Goal: Transaction & Acquisition: Book appointment/travel/reservation

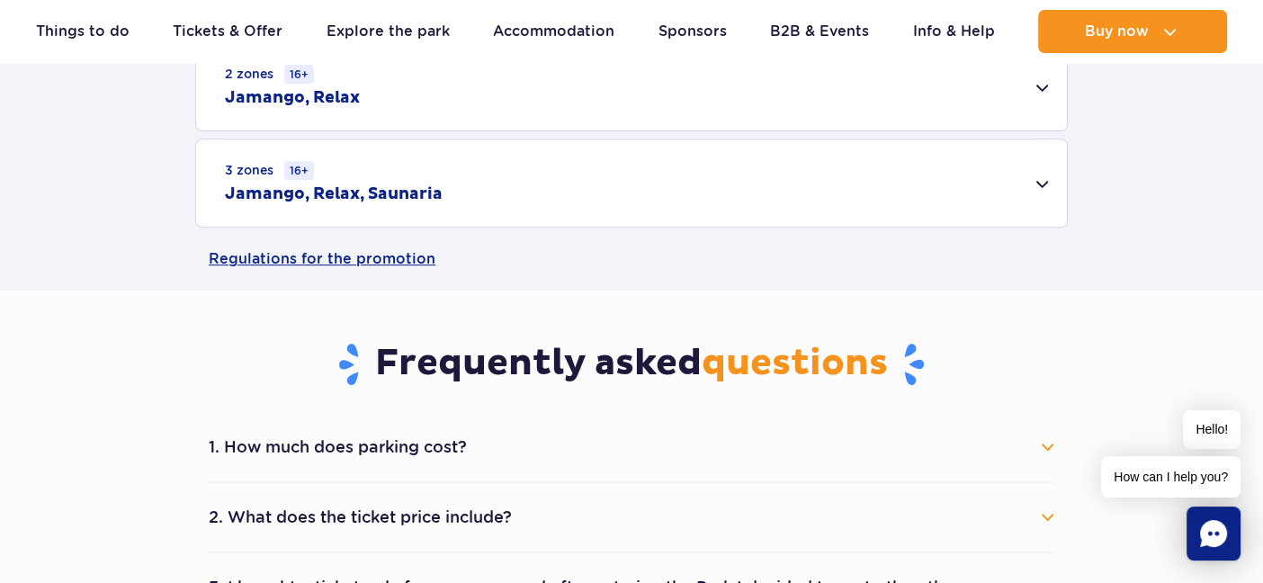
scroll to position [810, 0]
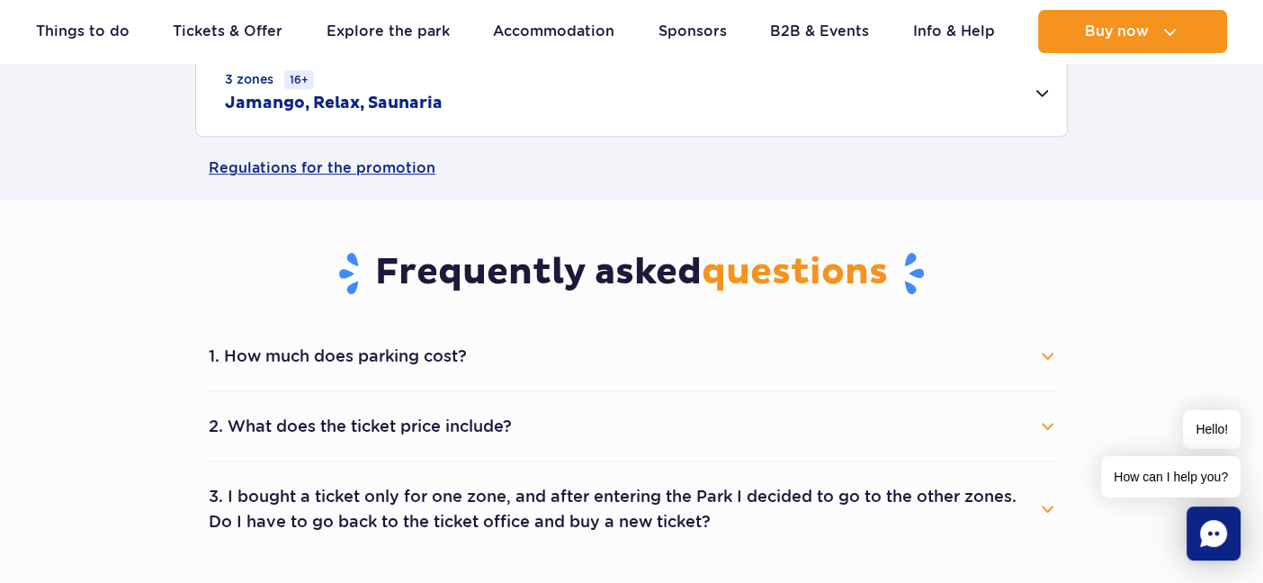
click at [1043, 425] on button "2. What does the ticket price include?" at bounding box center [632, 427] width 846 height 40
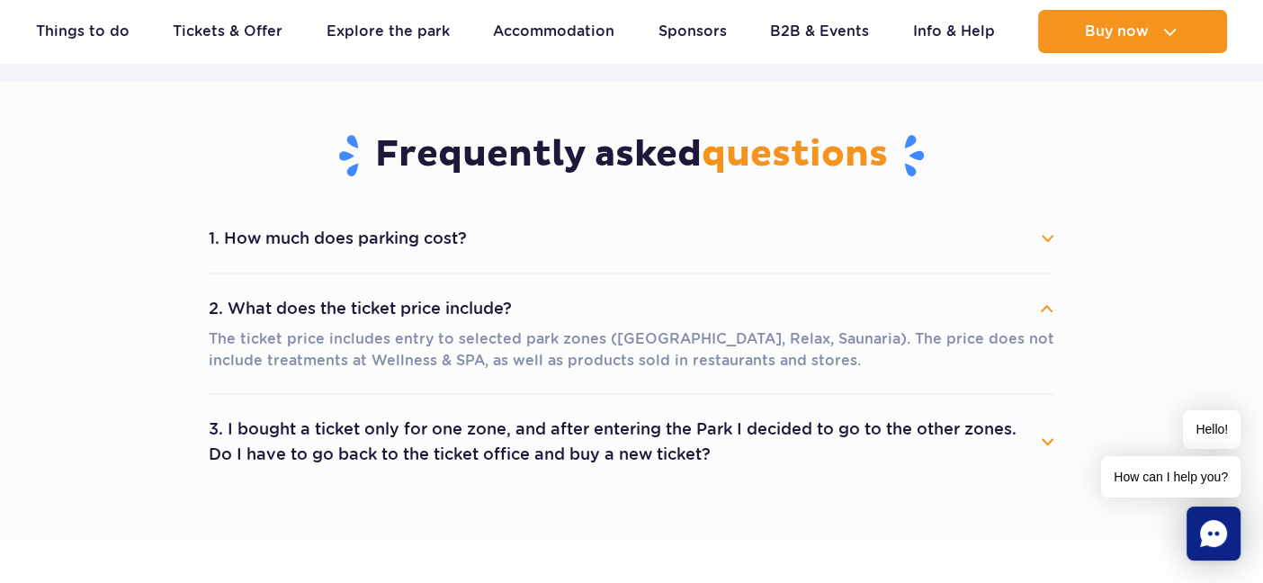
scroll to position [1080, 0]
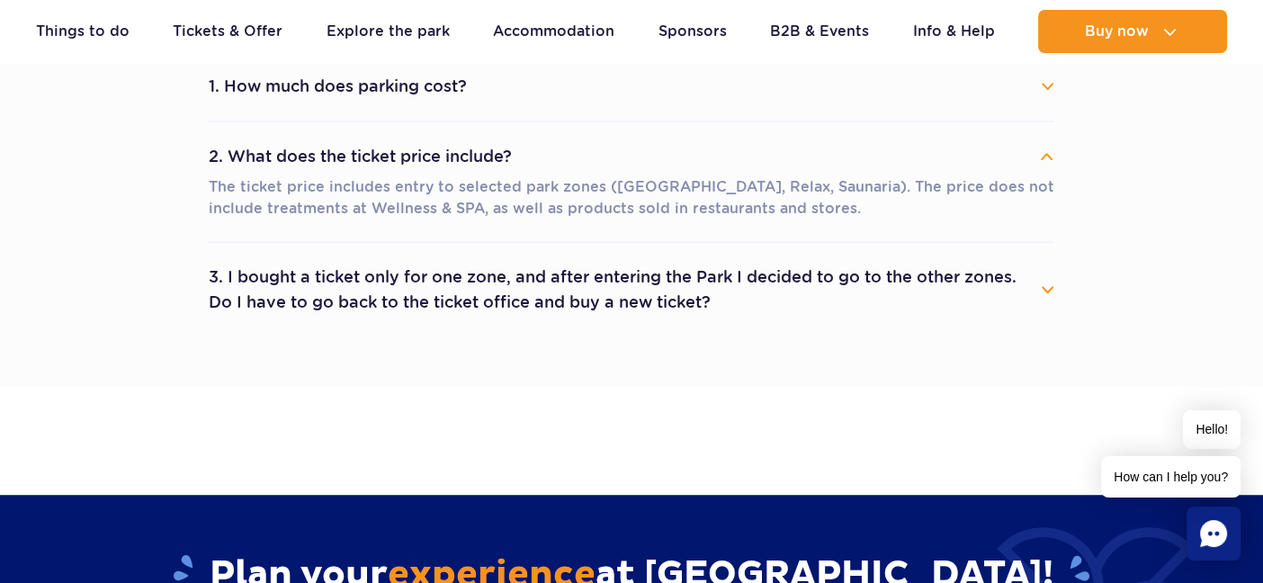
click at [1049, 280] on button "3. I bought a ticket only for one zone, and after entering the Park I decided t…" at bounding box center [632, 289] width 846 height 65
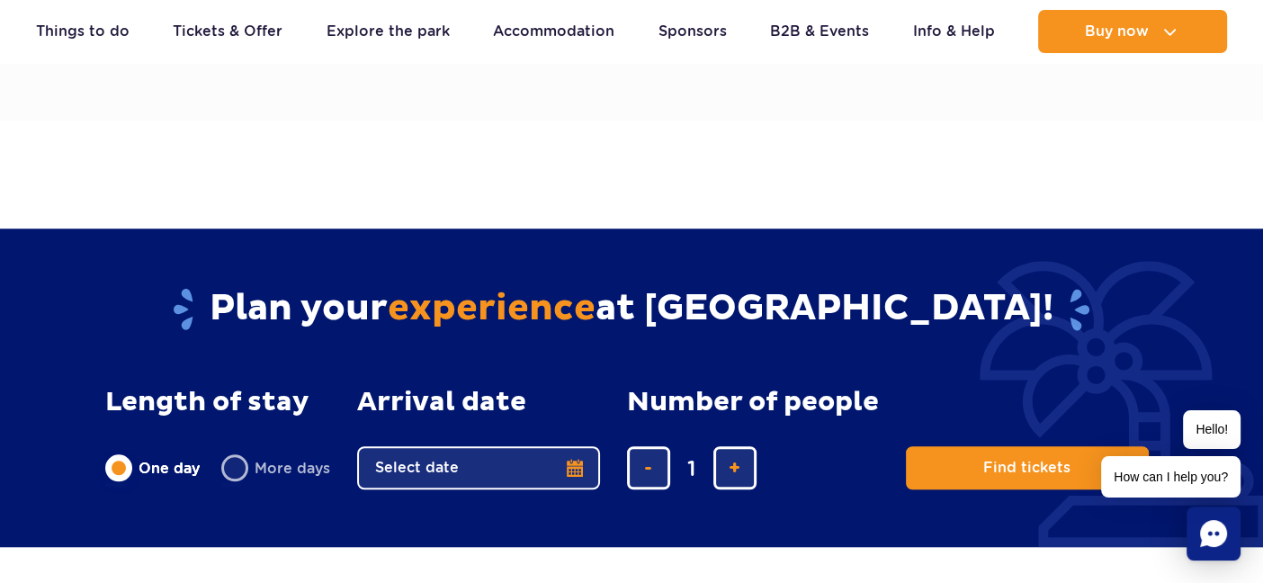
scroll to position [1440, 0]
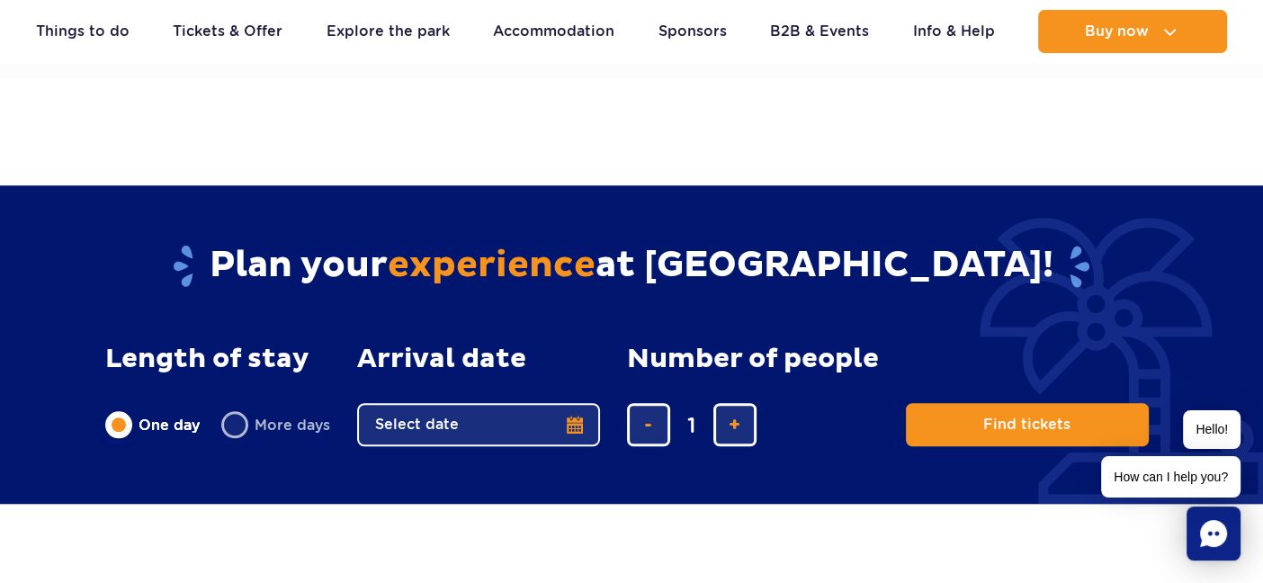
click at [578, 424] on button "Select date" at bounding box center [478, 424] width 243 height 43
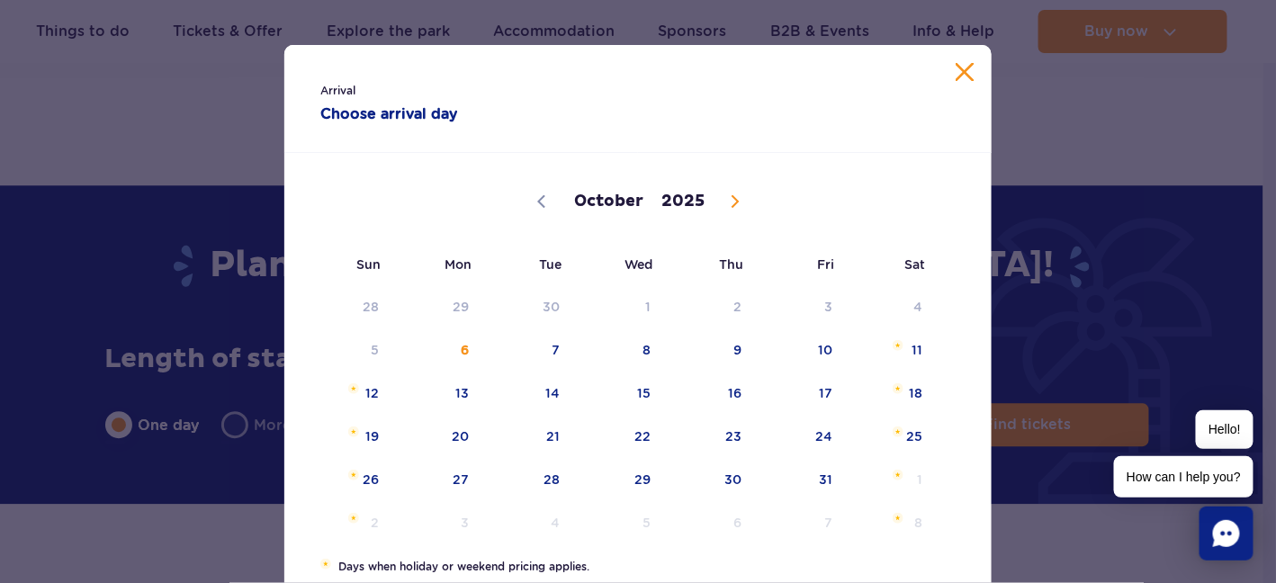
click at [731, 198] on icon at bounding box center [735, 201] width 13 height 13
select select "10"
click at [551, 362] on span "4" at bounding box center [529, 349] width 91 height 41
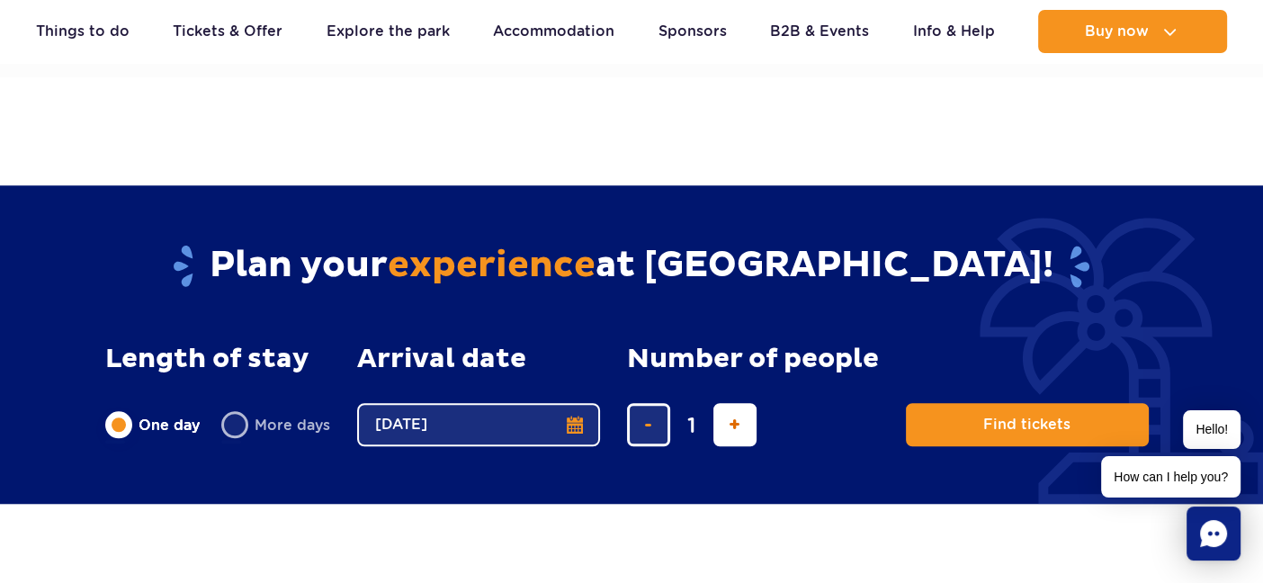
click at [740, 426] on button "add ticket" at bounding box center [734, 424] width 43 height 43
type input "4"
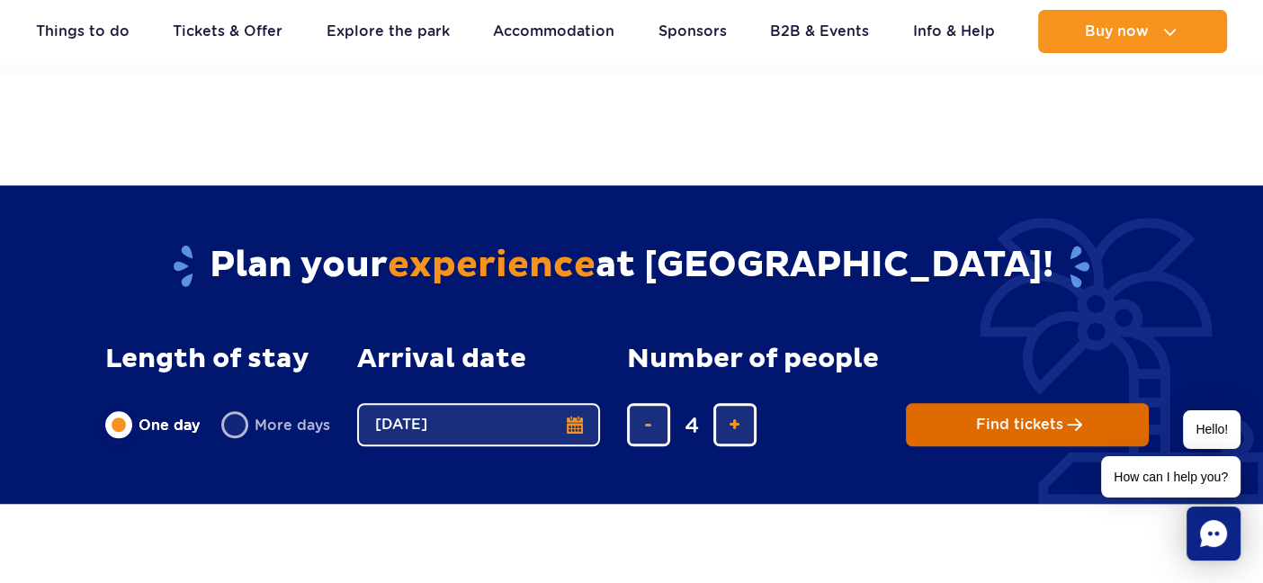
click at [1008, 417] on span "Find tickets" at bounding box center [1019, 425] width 87 height 16
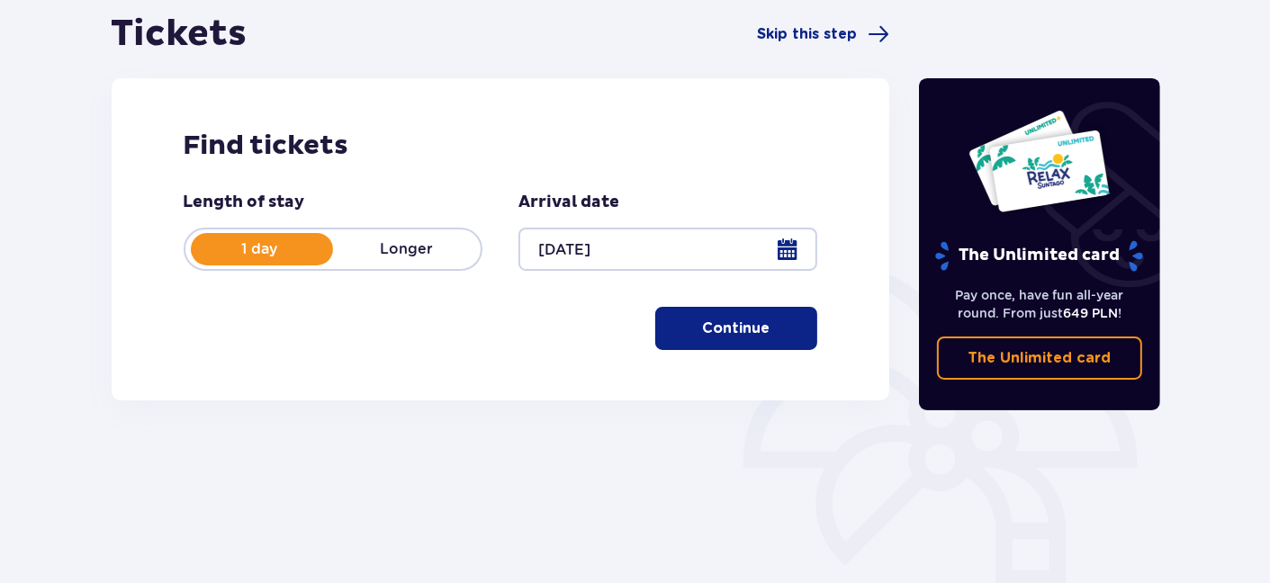
scroll to position [180, 0]
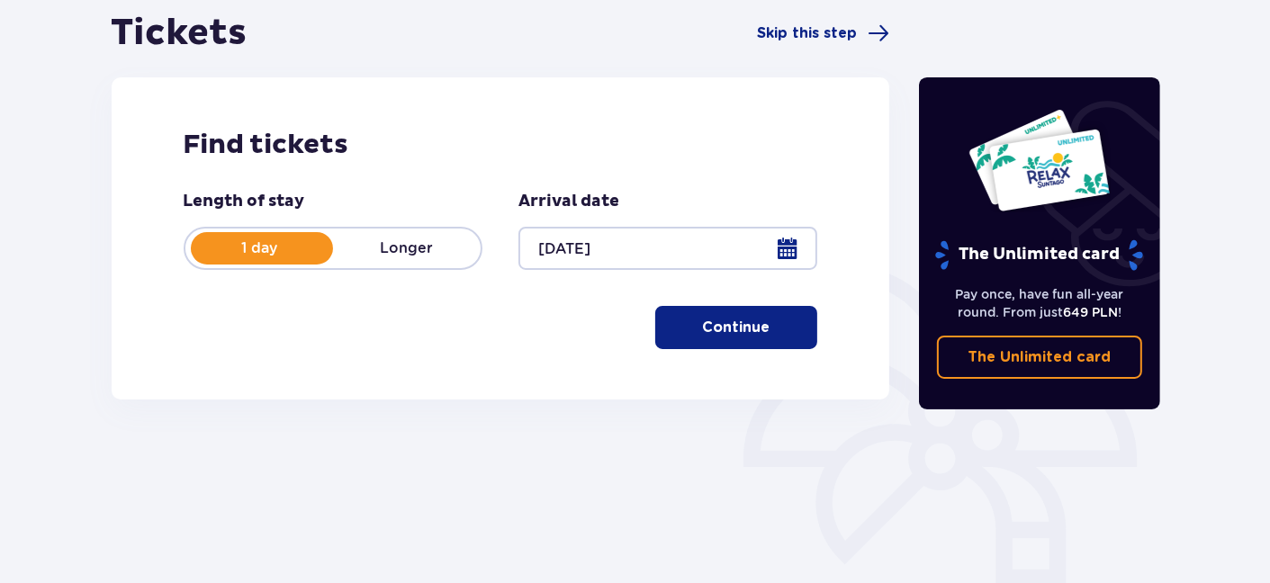
click at [751, 322] on p "Continue" at bounding box center [736, 328] width 67 height 20
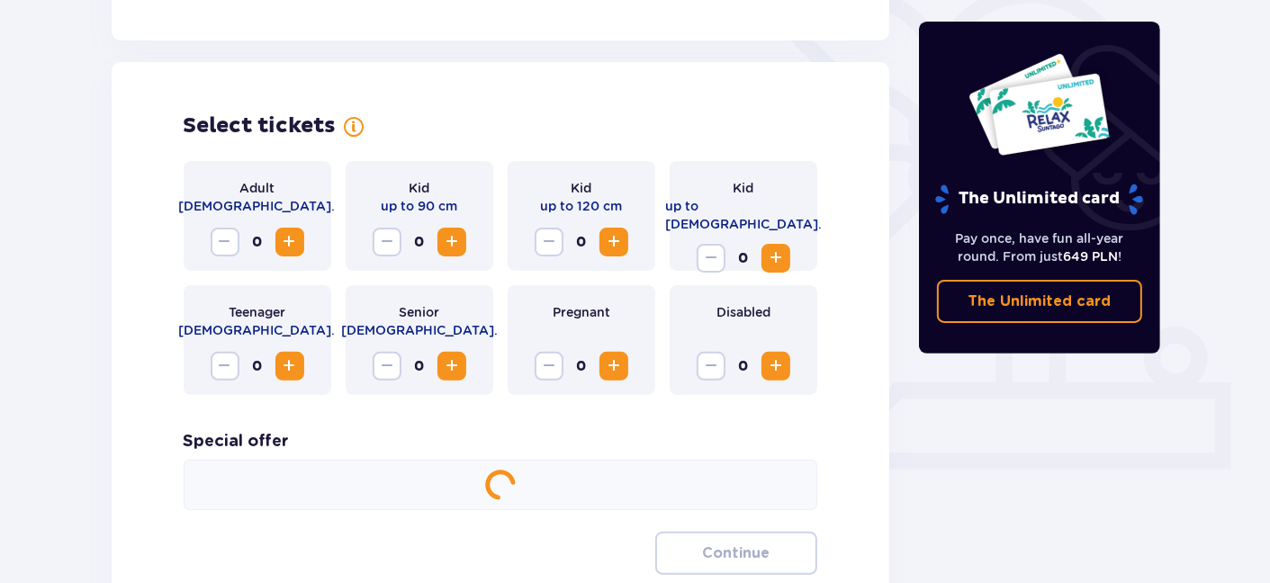
scroll to position [500, 0]
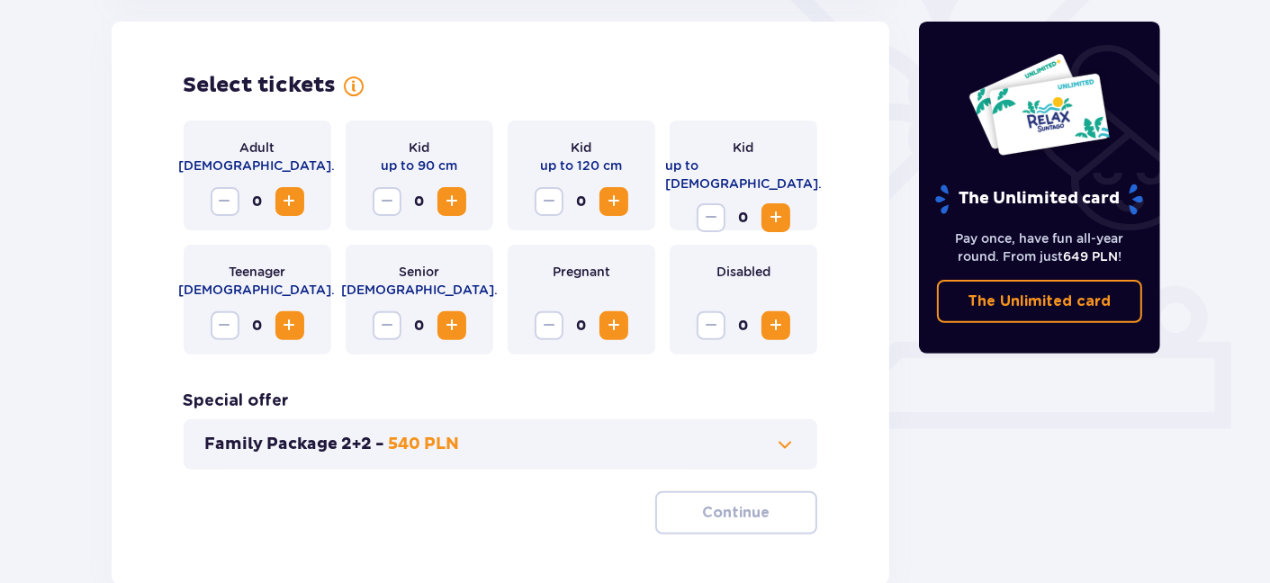
click at [776, 207] on span "Increase" at bounding box center [776, 218] width 22 height 22
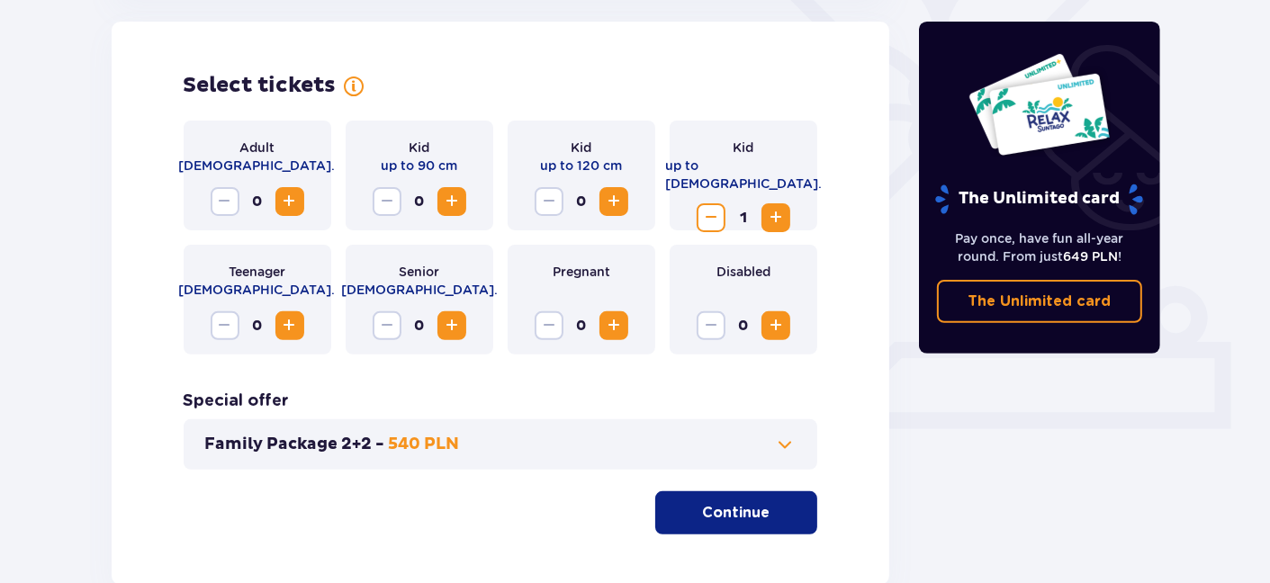
click at [282, 192] on span "Increase" at bounding box center [290, 202] width 22 height 22
click at [739, 509] on p "Continue" at bounding box center [736, 513] width 67 height 20
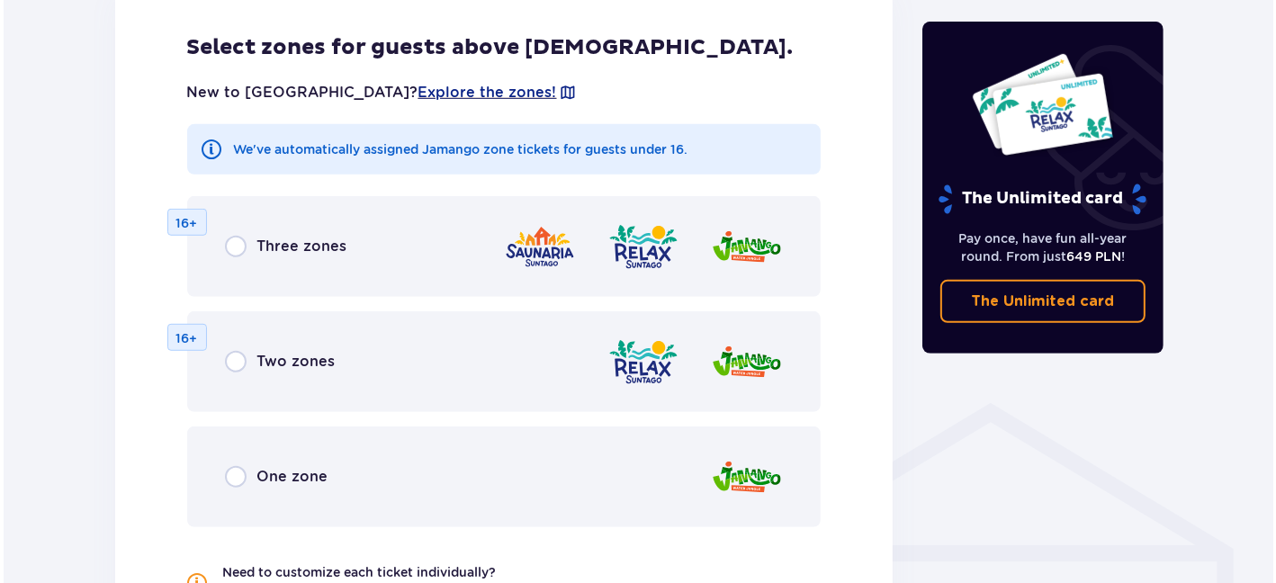
scroll to position [1088, 0]
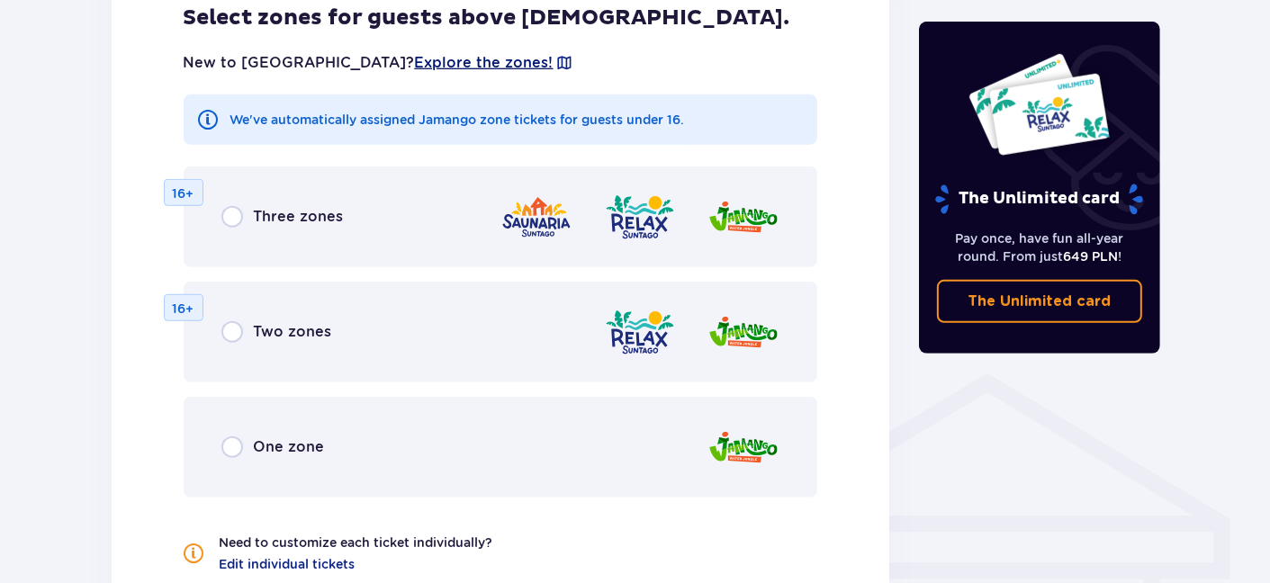
click at [415, 64] on span "Explore the zones!" at bounding box center [484, 63] width 139 height 20
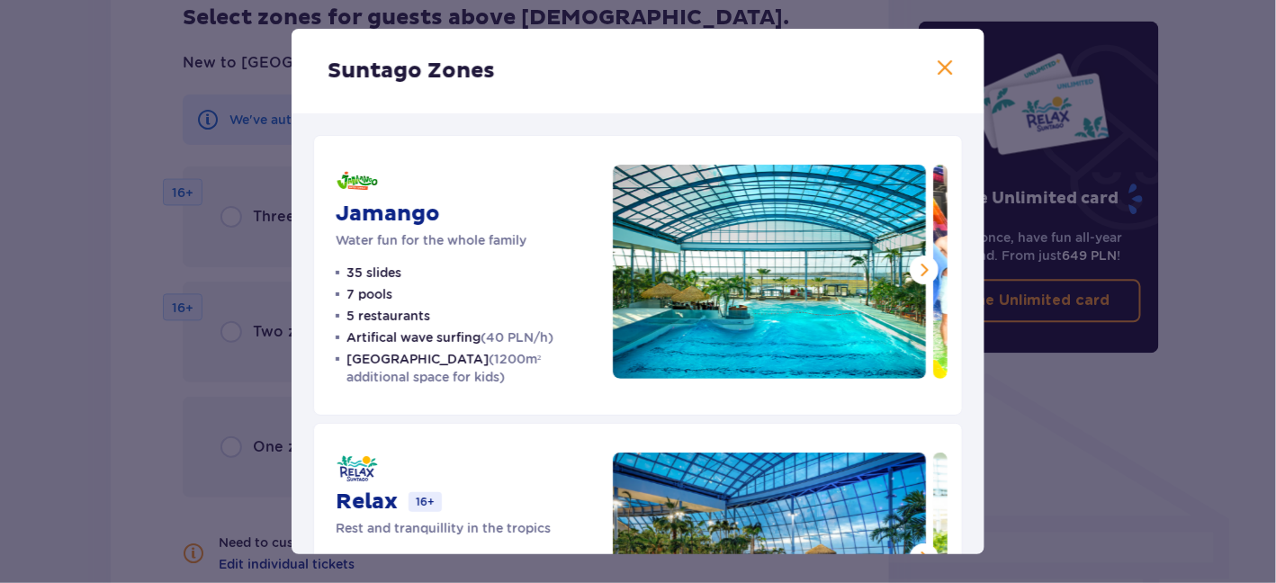
click at [923, 266] on span at bounding box center [924, 270] width 22 height 22
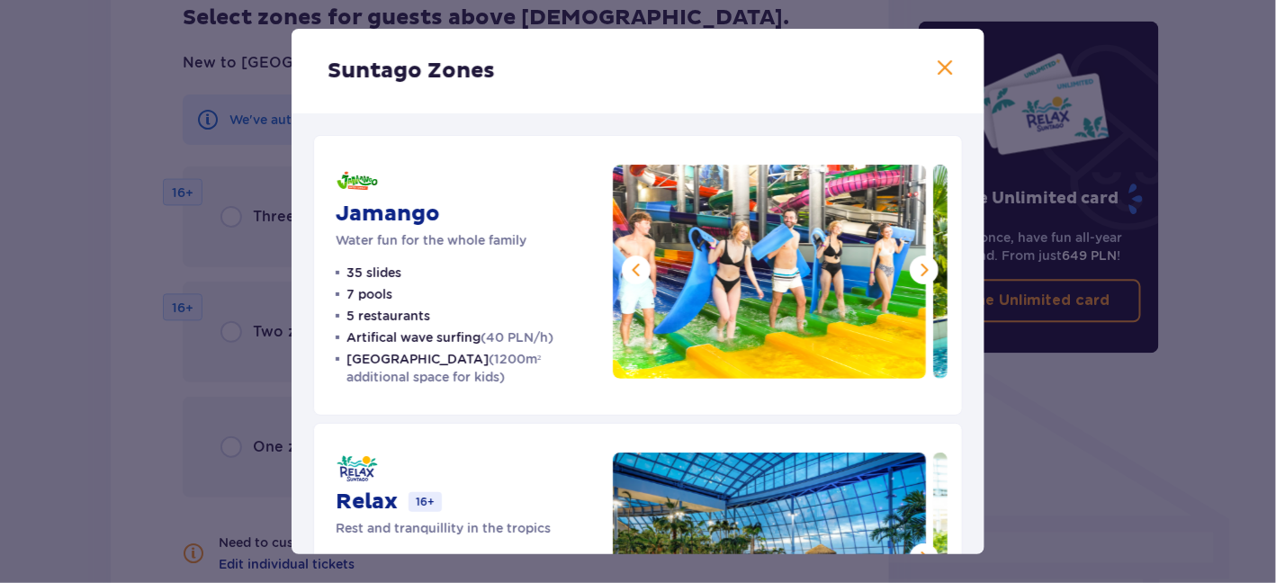
click at [923, 266] on span at bounding box center [924, 270] width 22 height 22
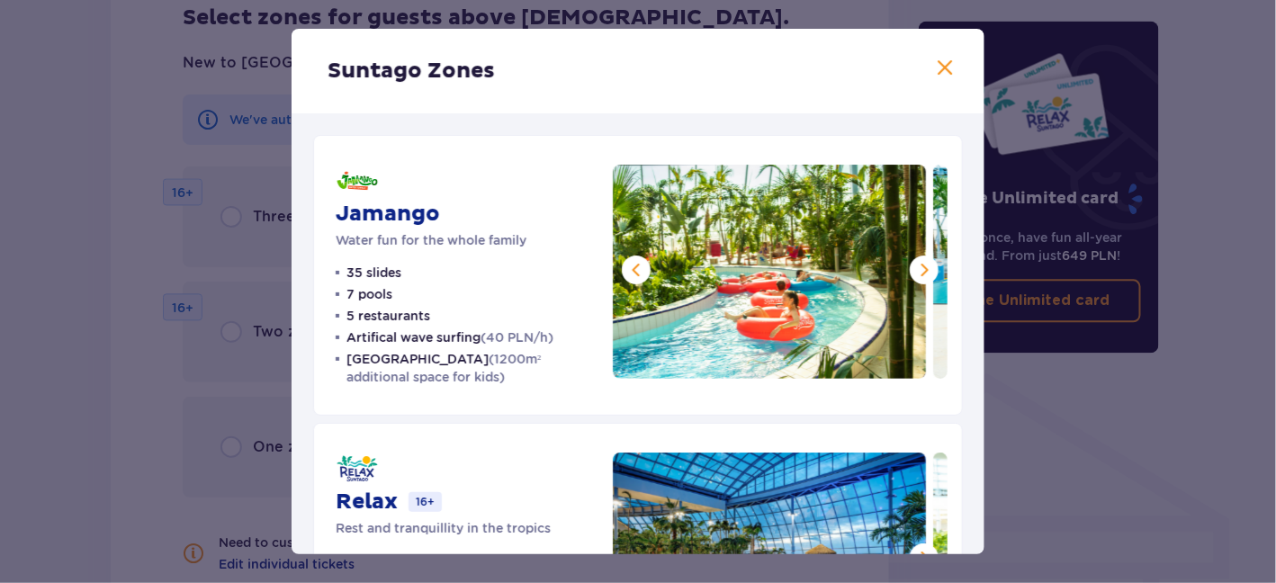
click at [923, 266] on span at bounding box center [924, 270] width 22 height 22
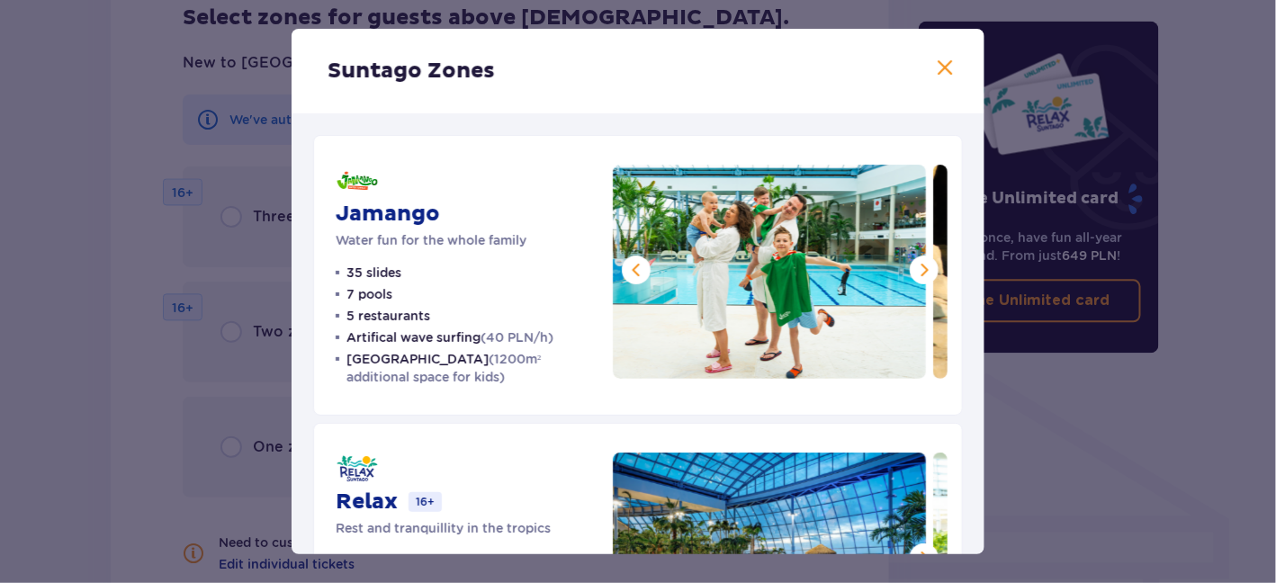
click at [923, 266] on span at bounding box center [924, 270] width 22 height 22
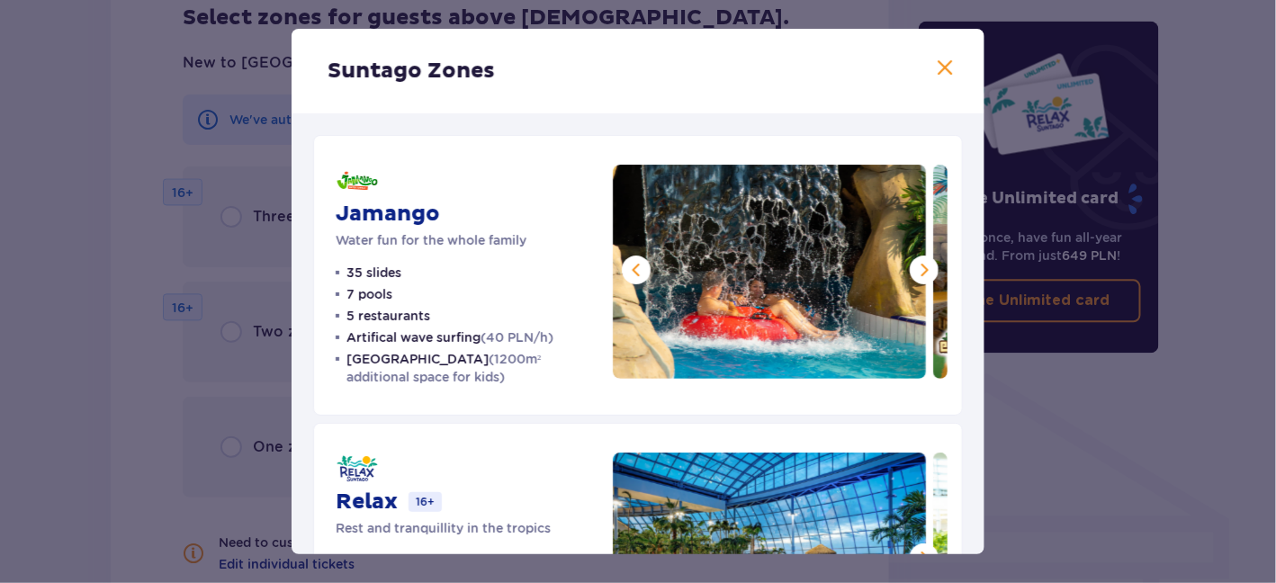
click at [923, 266] on span at bounding box center [924, 270] width 22 height 22
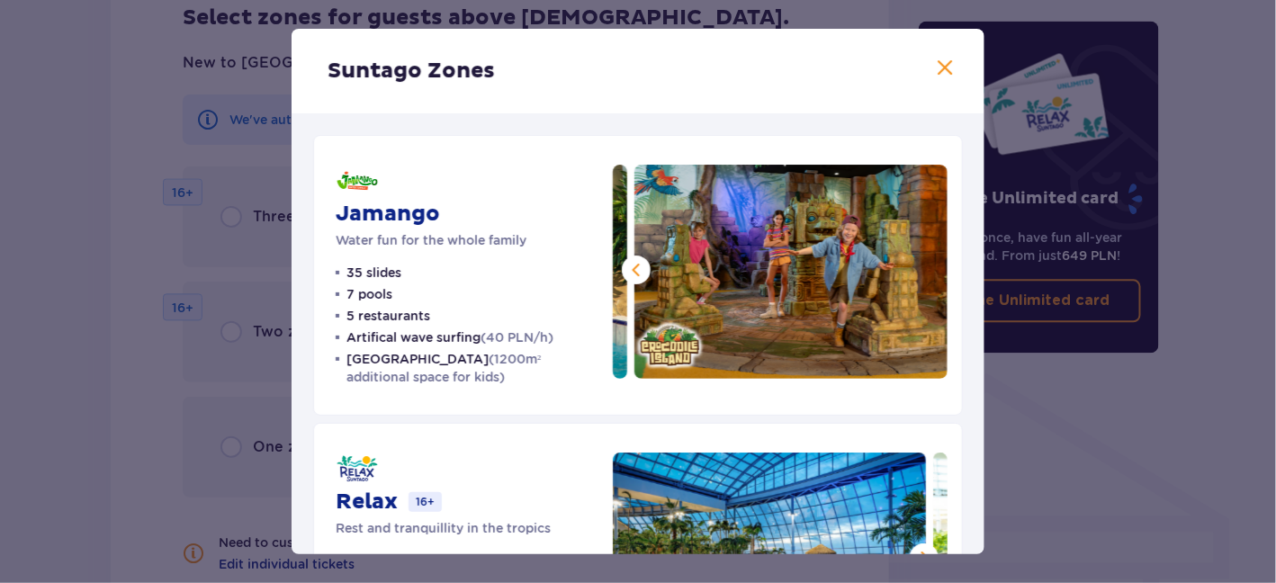
click at [923, 266] on img at bounding box center [790, 272] width 313 height 214
click at [934, 61] on span at bounding box center [945, 69] width 22 height 22
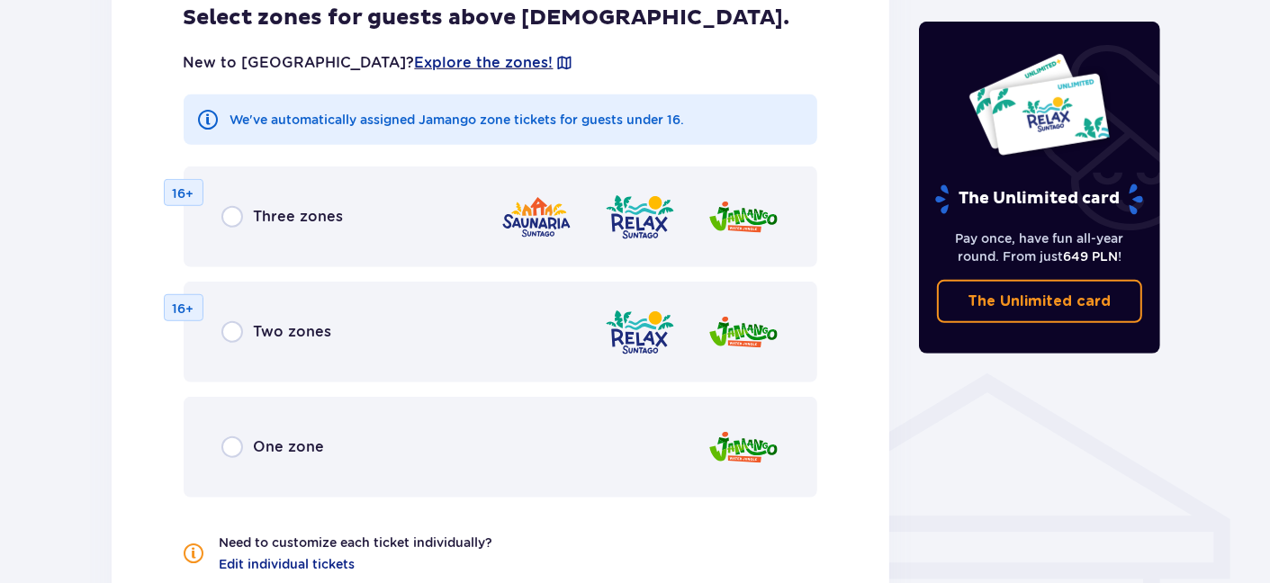
click at [233, 446] on input "radio" at bounding box center [232, 447] width 22 height 22
radio input "true"
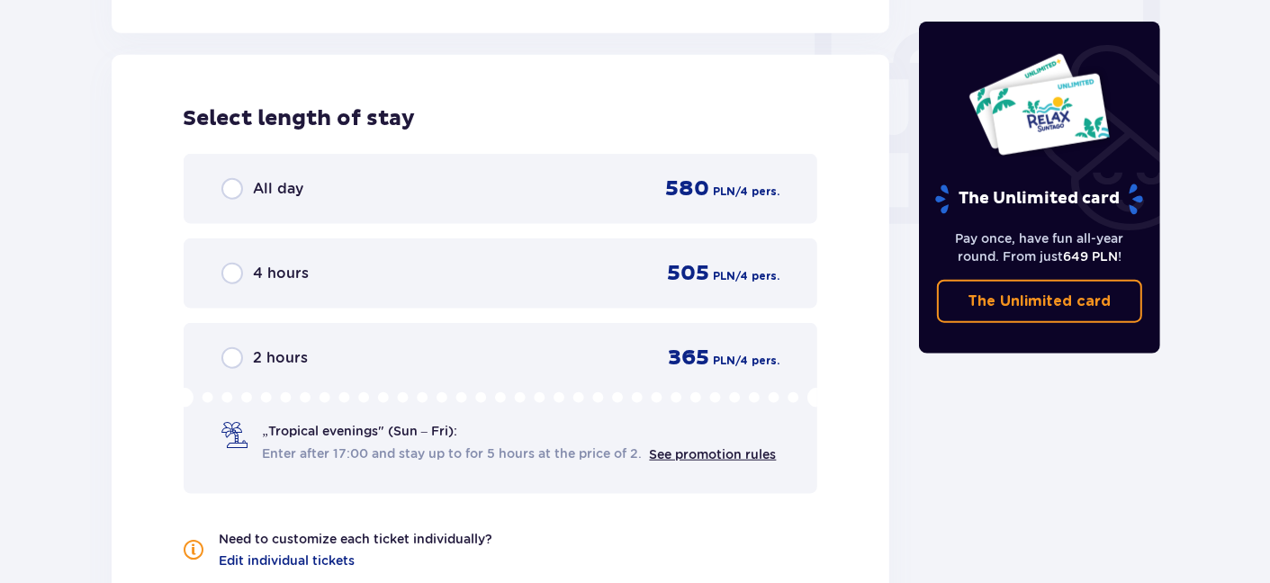
scroll to position [1689, 0]
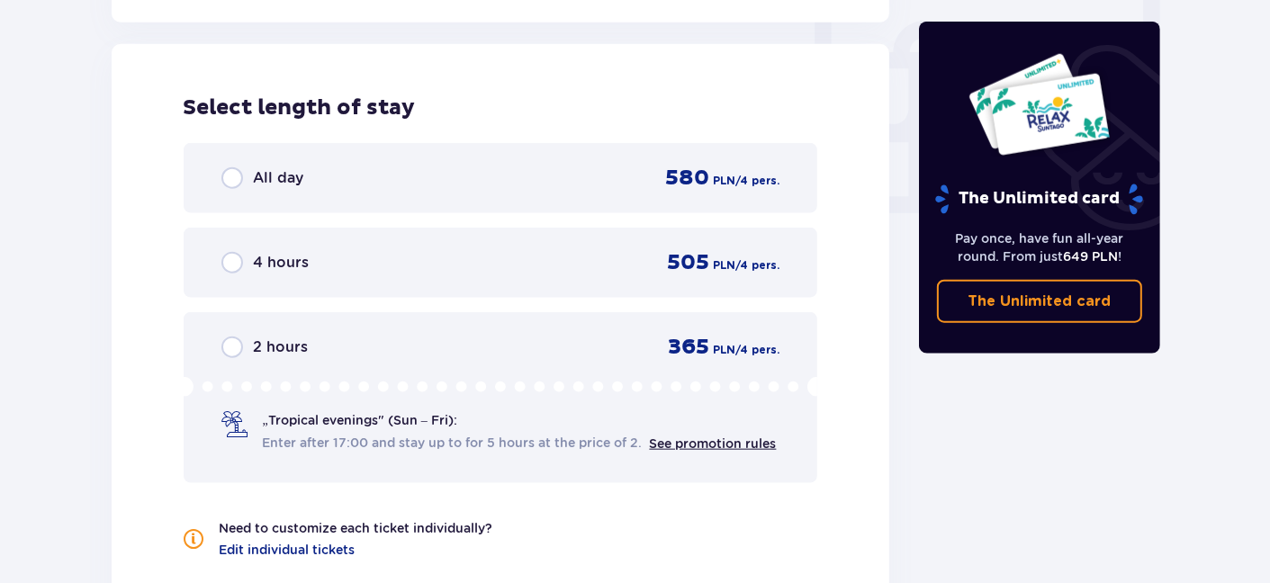
click at [229, 180] on input "radio" at bounding box center [232, 178] width 22 height 22
radio input "true"
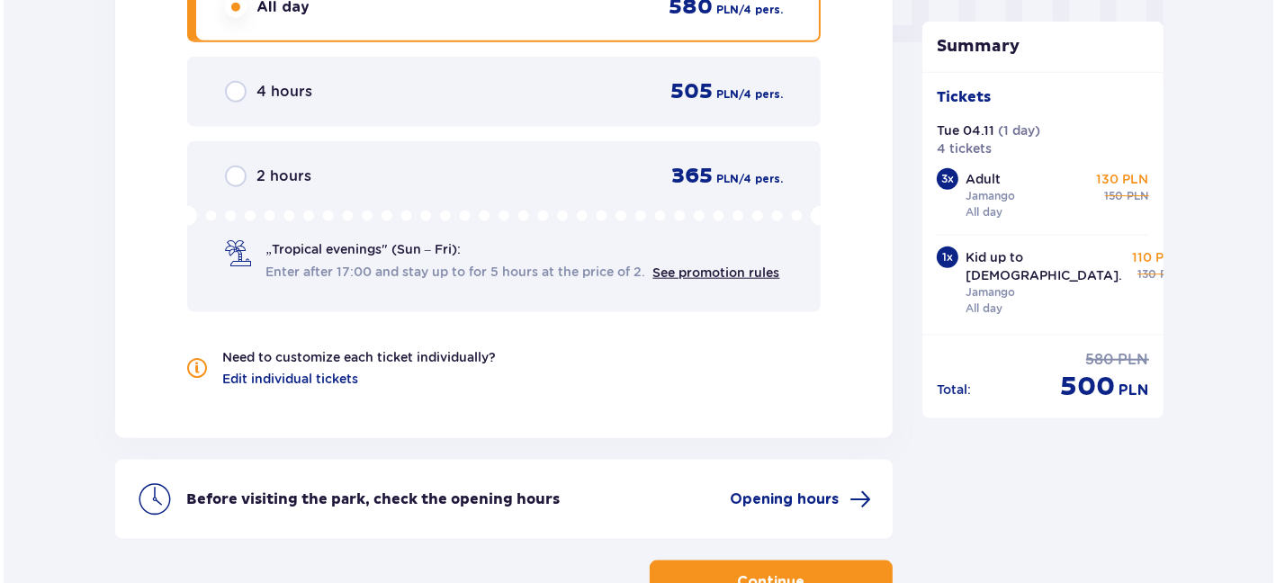
scroll to position [1986, 0]
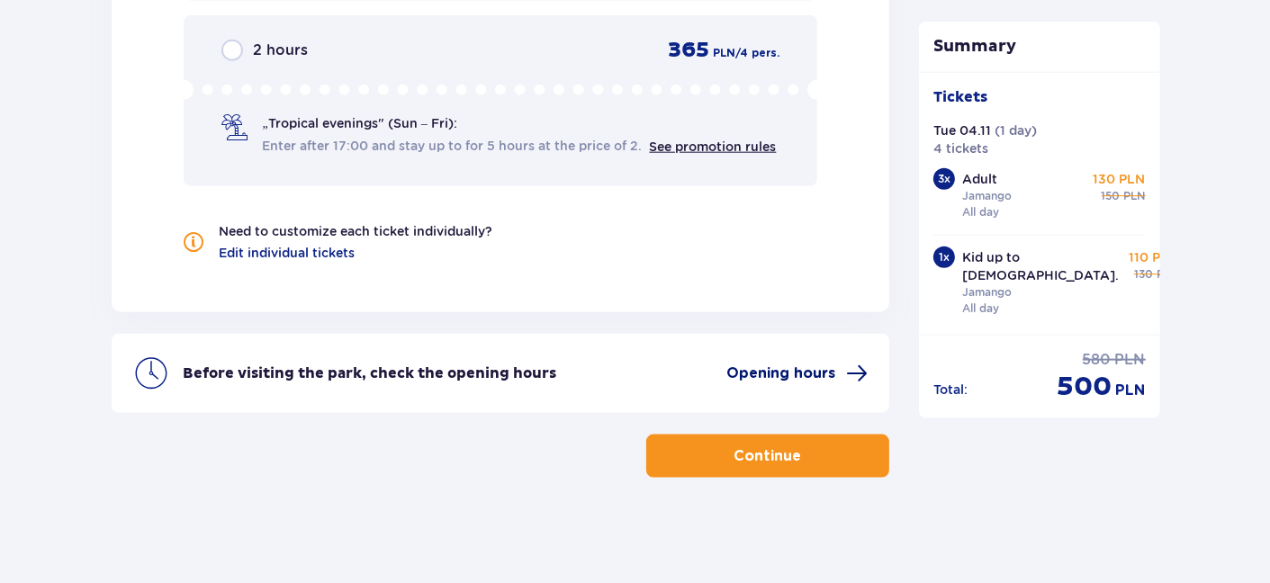
click at [803, 376] on span "Opening hours" at bounding box center [780, 373] width 109 height 20
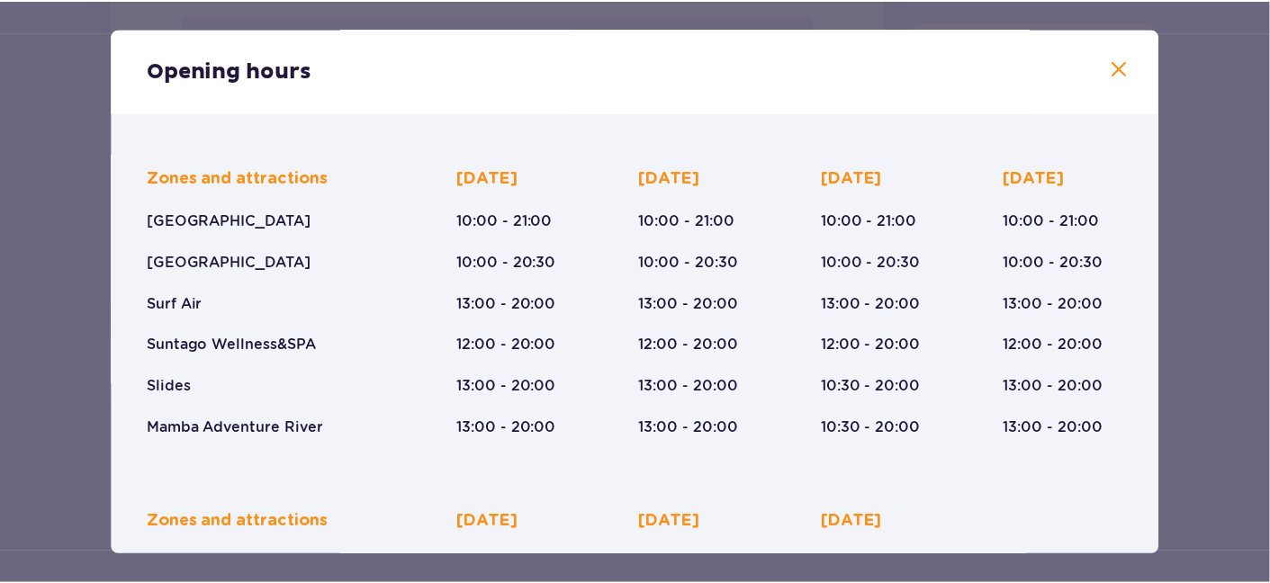
scroll to position [8, 0]
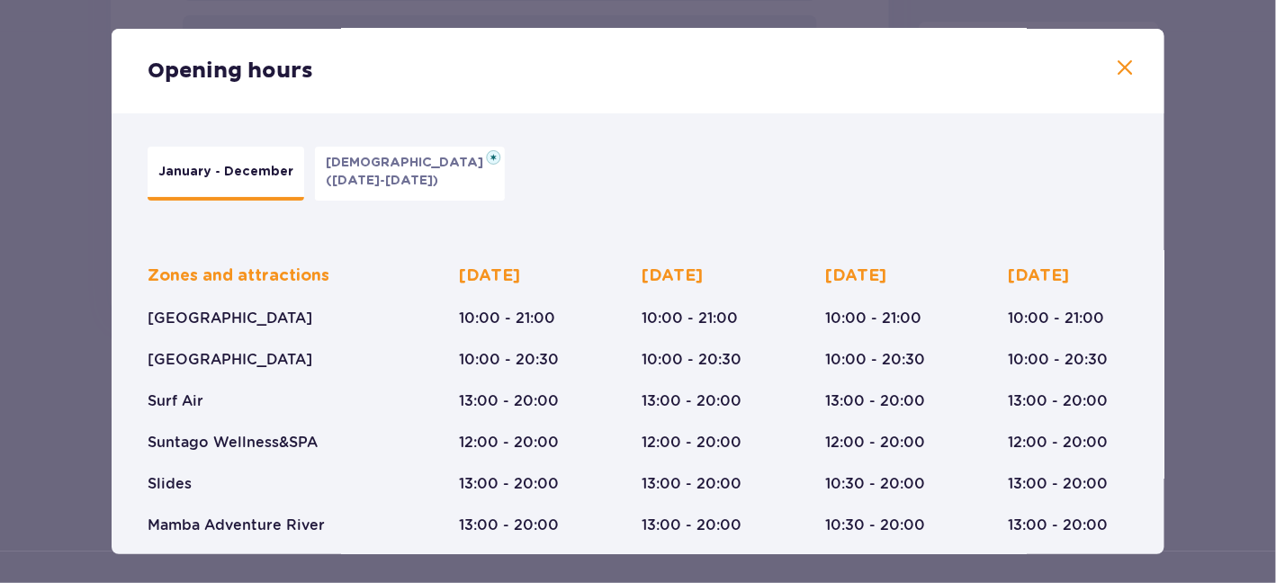
click at [1116, 59] on span at bounding box center [1125, 69] width 22 height 22
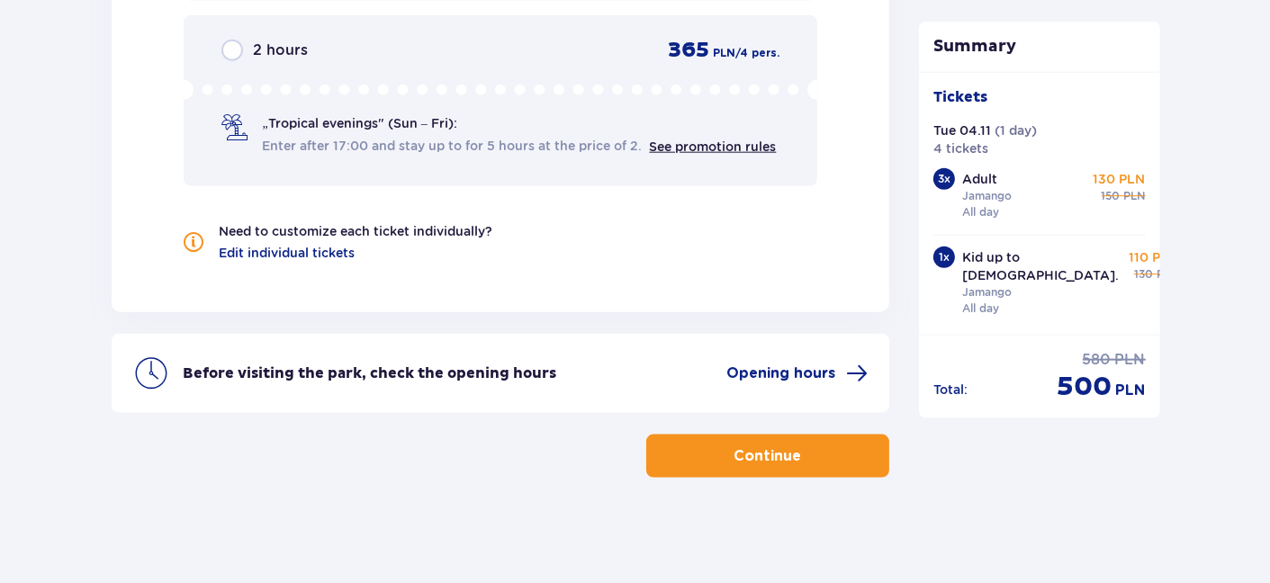
click at [731, 435] on button "Continue" at bounding box center [767, 456] width 243 height 43
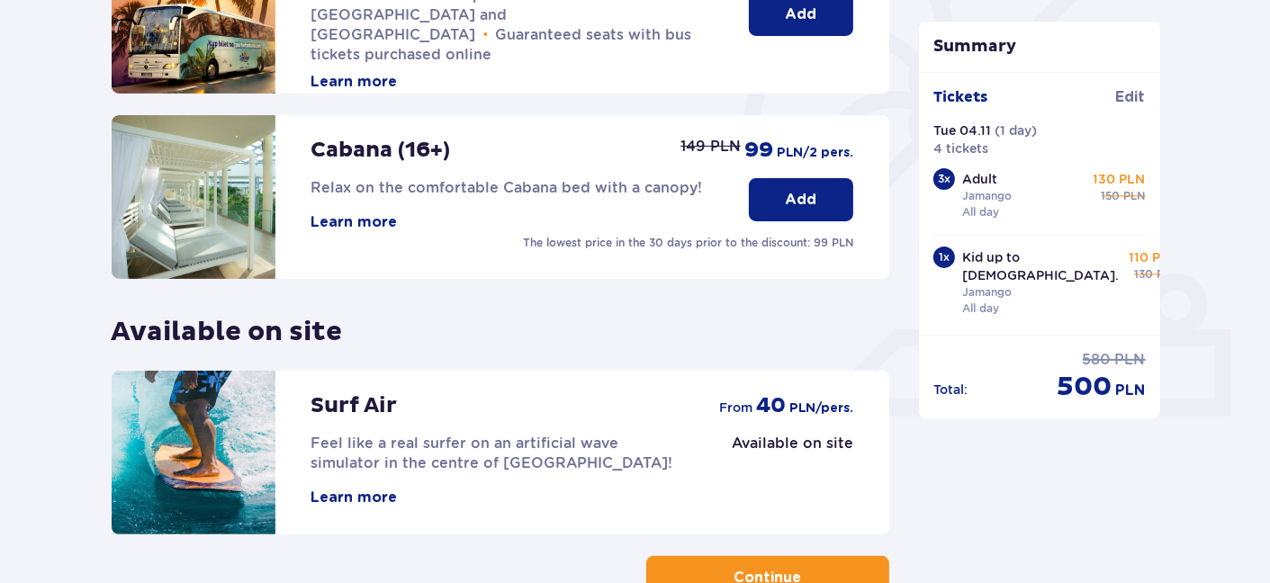
scroll to position [630, 0]
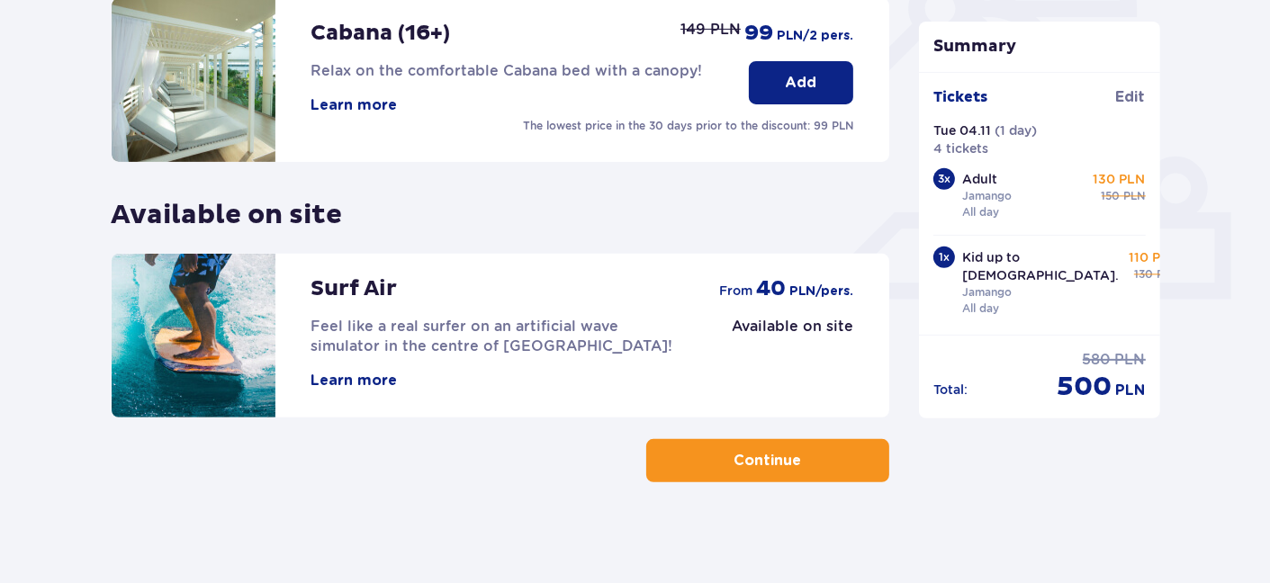
click at [779, 463] on p "Continue" at bounding box center [767, 461] width 67 height 20
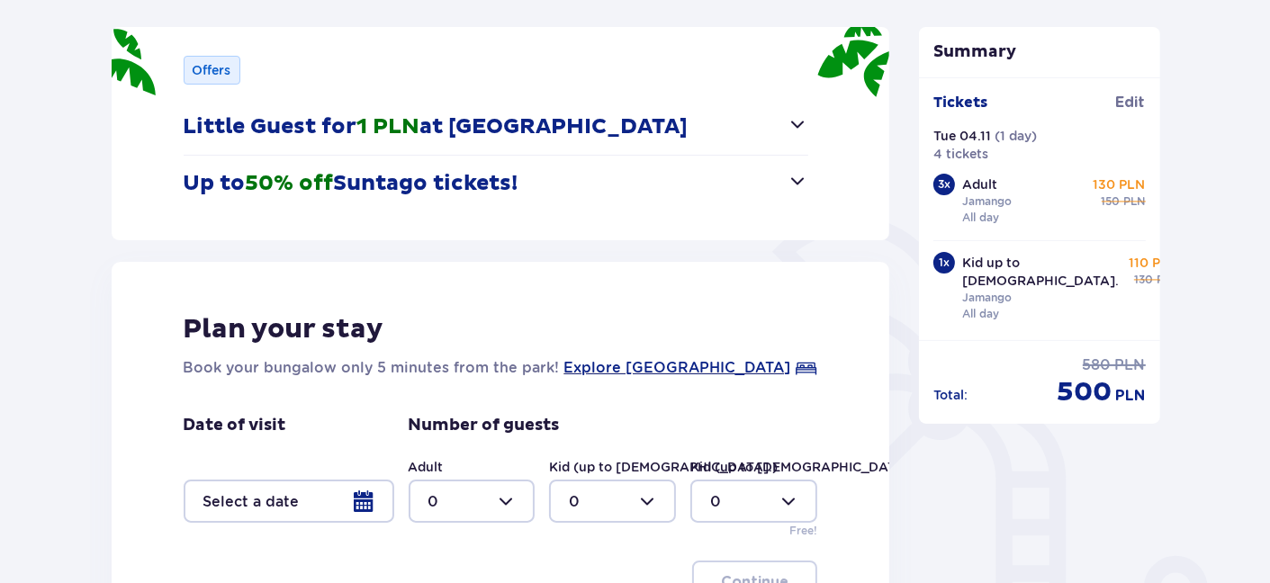
scroll to position [269, 0]
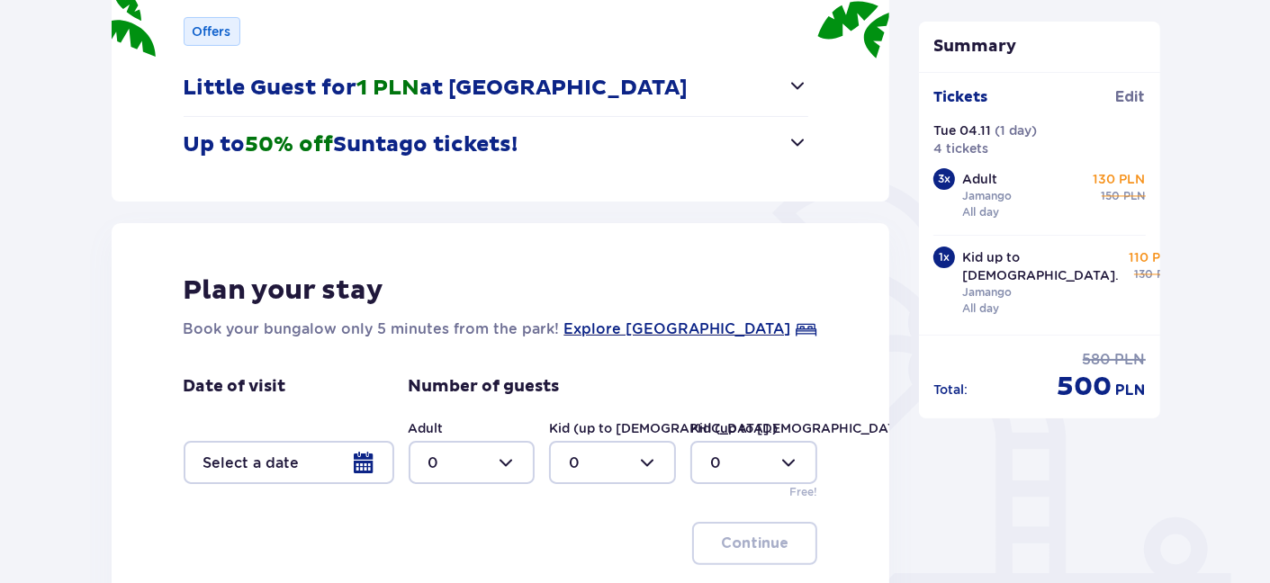
click at [794, 139] on span "button" at bounding box center [797, 142] width 22 height 22
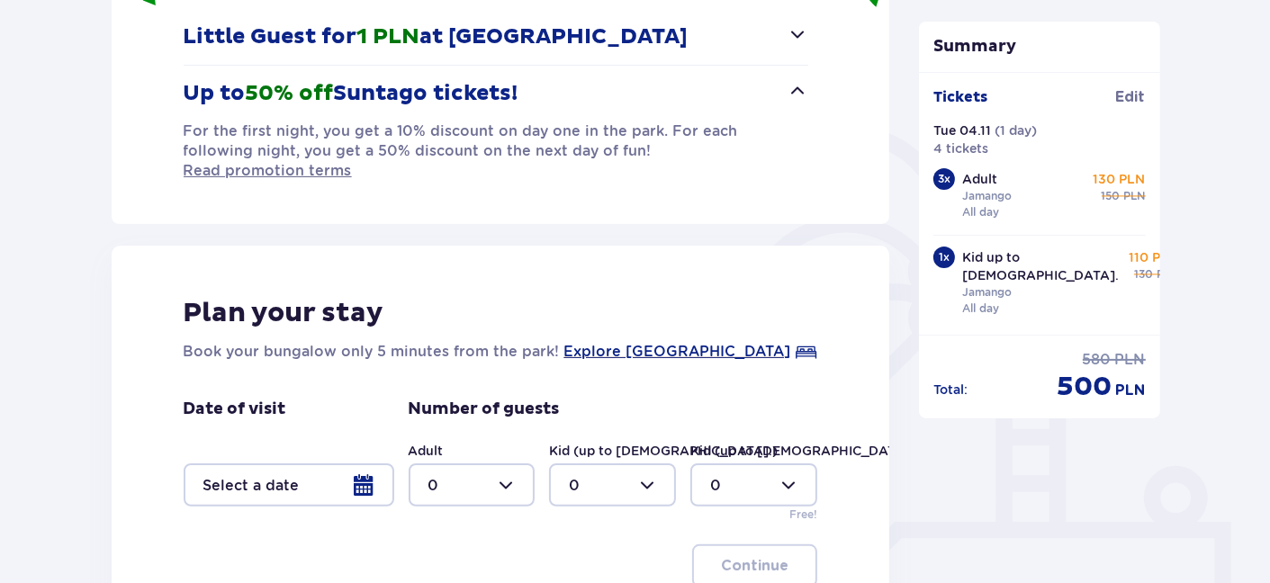
scroll to position [360, 0]
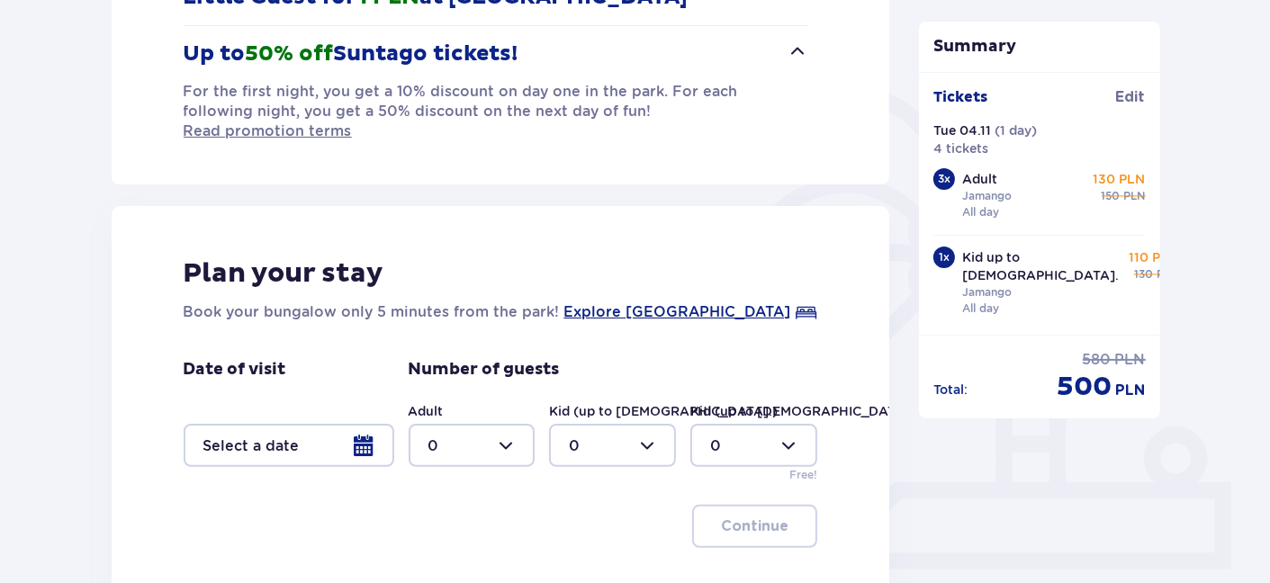
click at [504, 424] on div at bounding box center [471, 445] width 127 height 43
click at [465, 309] on div "4" at bounding box center [470, 311] width 87 height 20
type input "4"
click at [363, 424] on div at bounding box center [289, 445] width 211 height 43
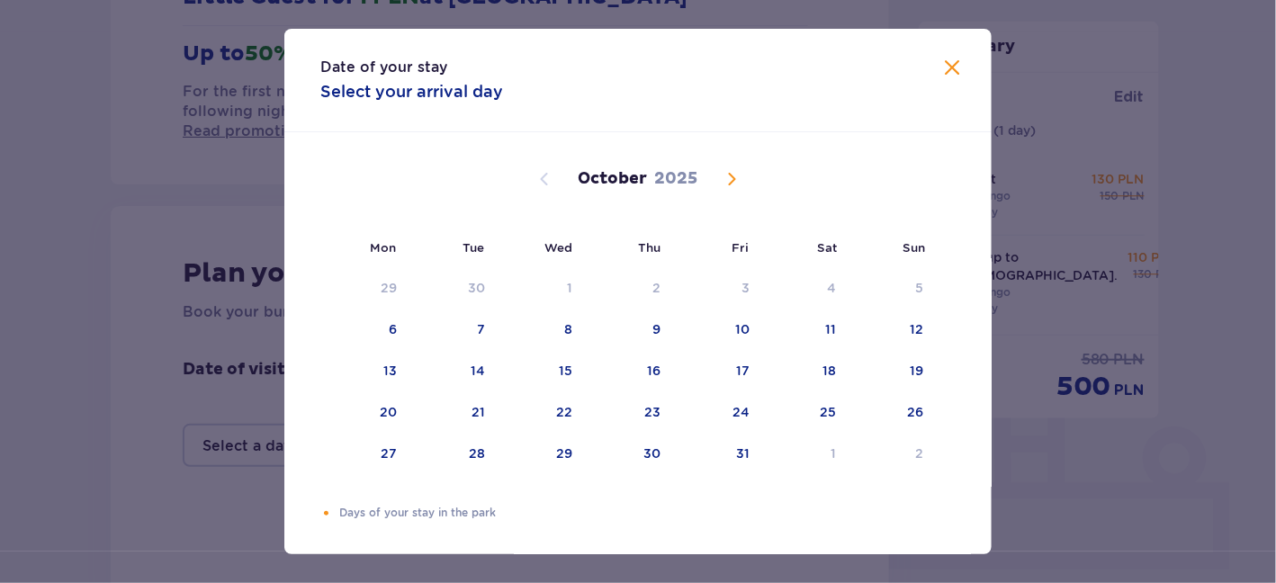
click at [731, 179] on span "Next month" at bounding box center [732, 179] width 22 height 22
click at [382, 322] on div "3" at bounding box center [364, 330] width 89 height 40
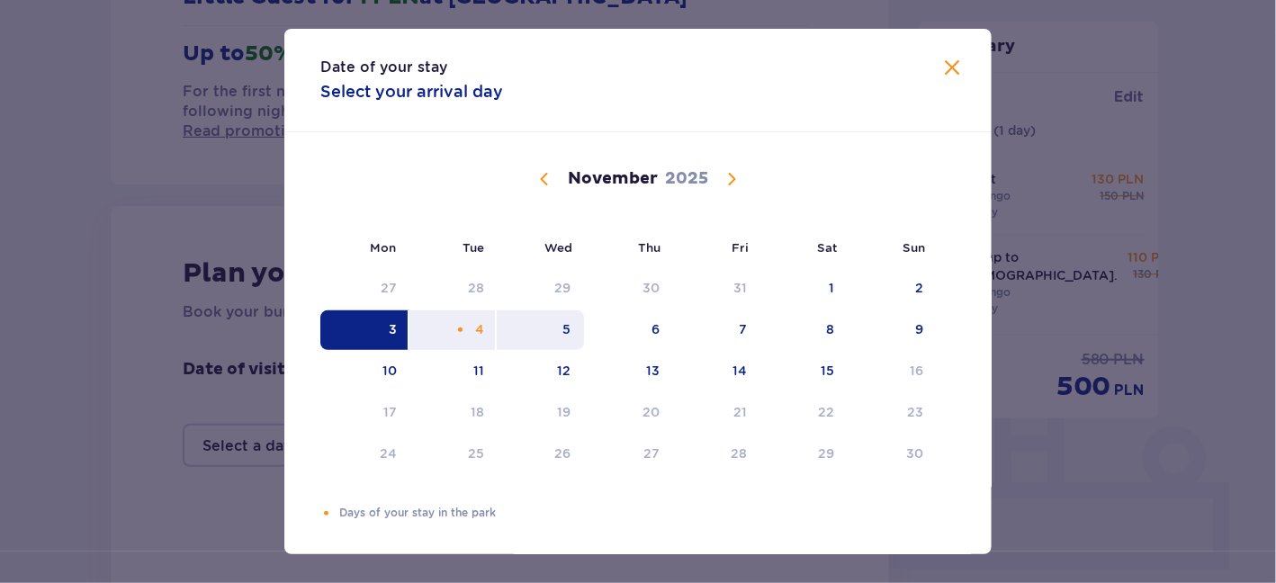
click at [557, 326] on div "5" at bounding box center [540, 330] width 87 height 40
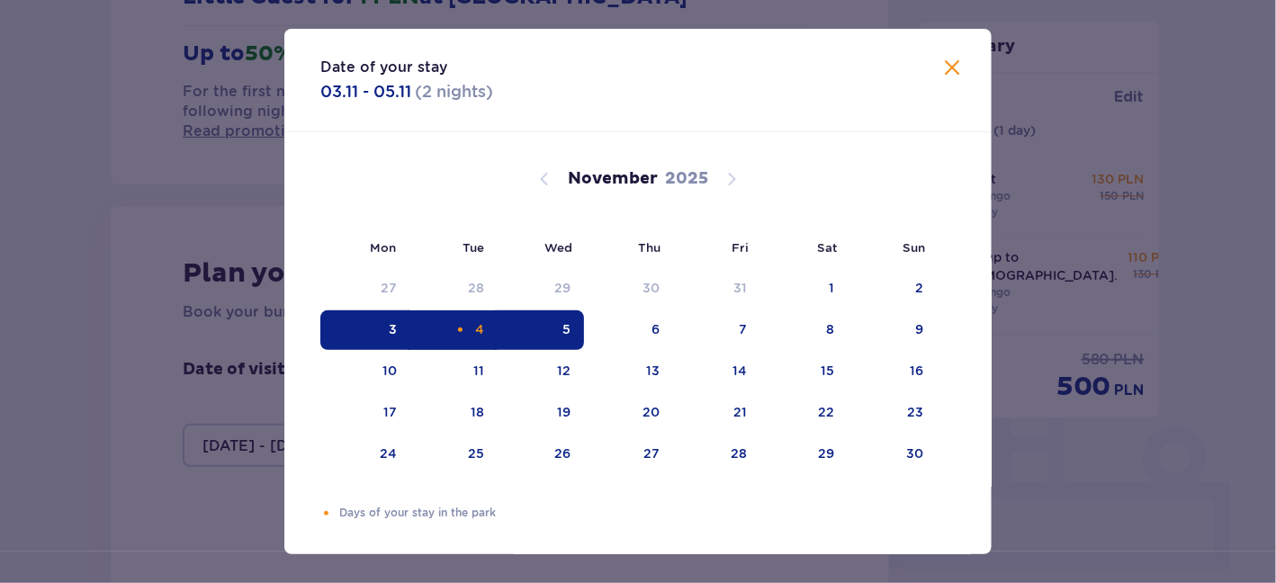
type input "03.11.25 - 05.11.25"
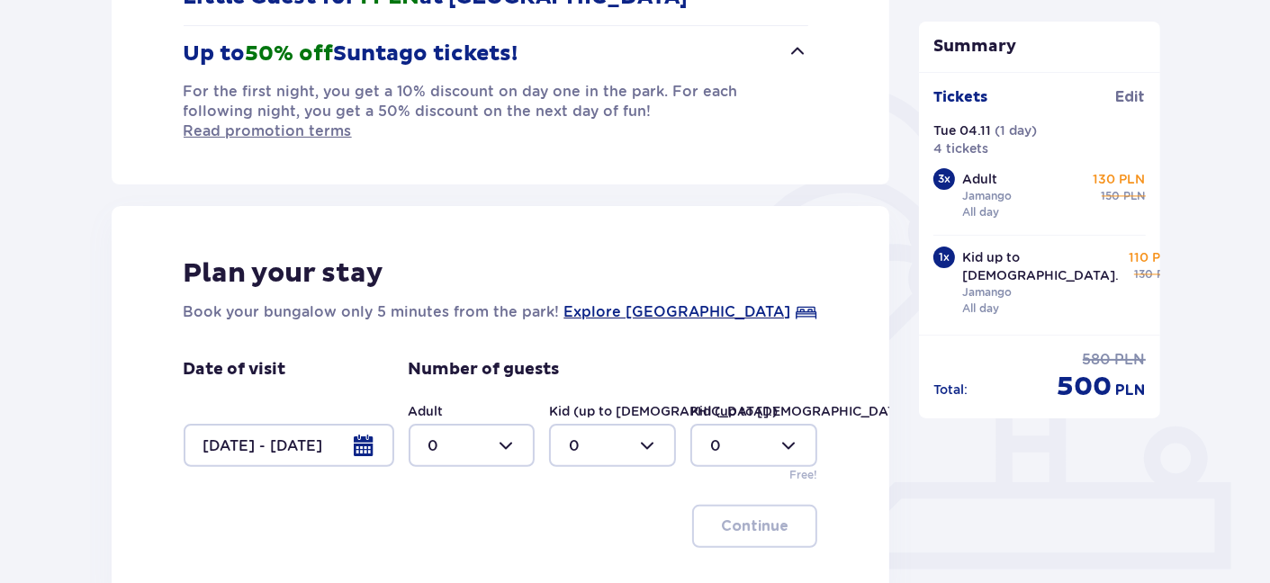
click at [511, 424] on div at bounding box center [471, 445] width 127 height 43
click at [477, 306] on div "4" at bounding box center [470, 311] width 87 height 20
type input "4"
click at [756, 516] on p "Continue" at bounding box center [754, 526] width 67 height 20
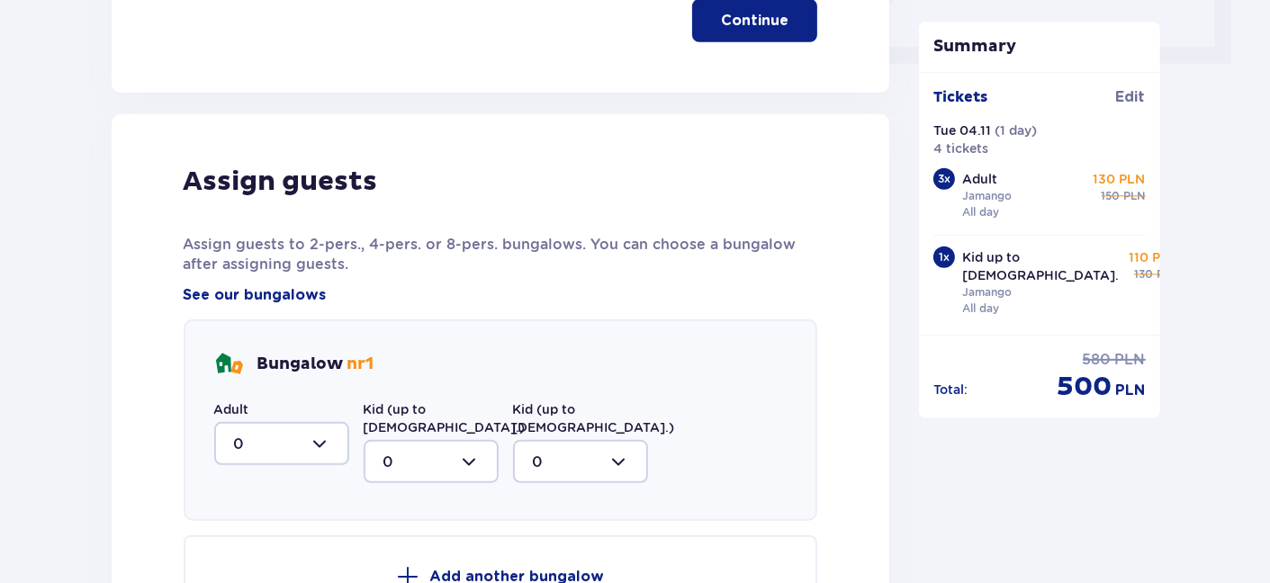
scroll to position [937, 0]
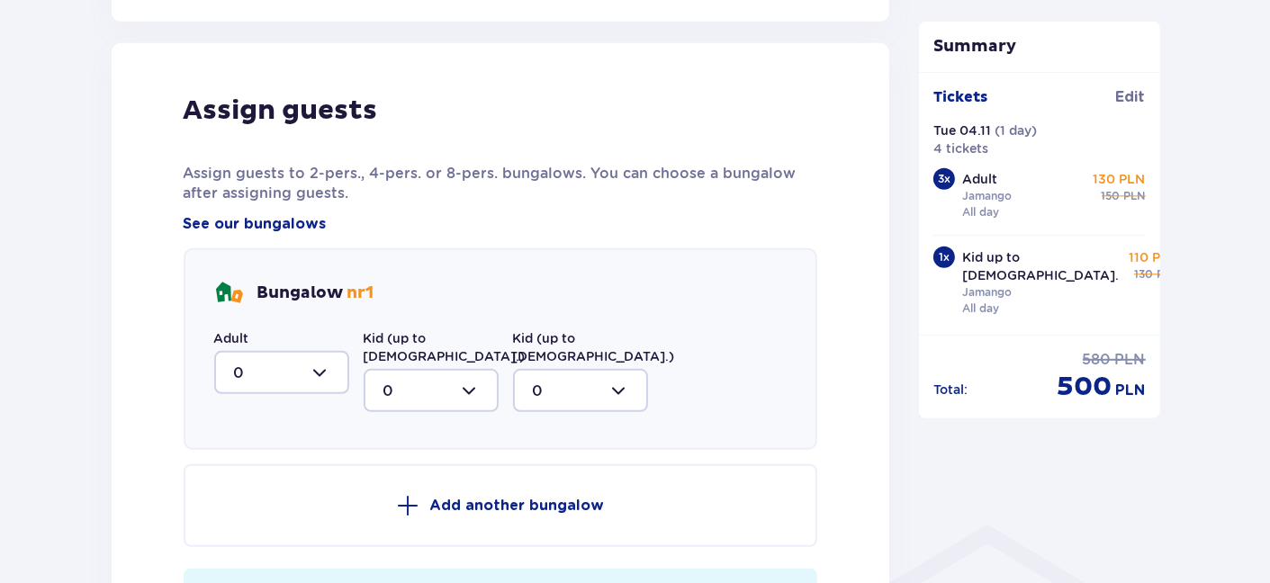
click at [322, 351] on div at bounding box center [281, 372] width 135 height 43
click at [253, 531] on span "4" at bounding box center [281, 550] width 131 height 38
type input "4"
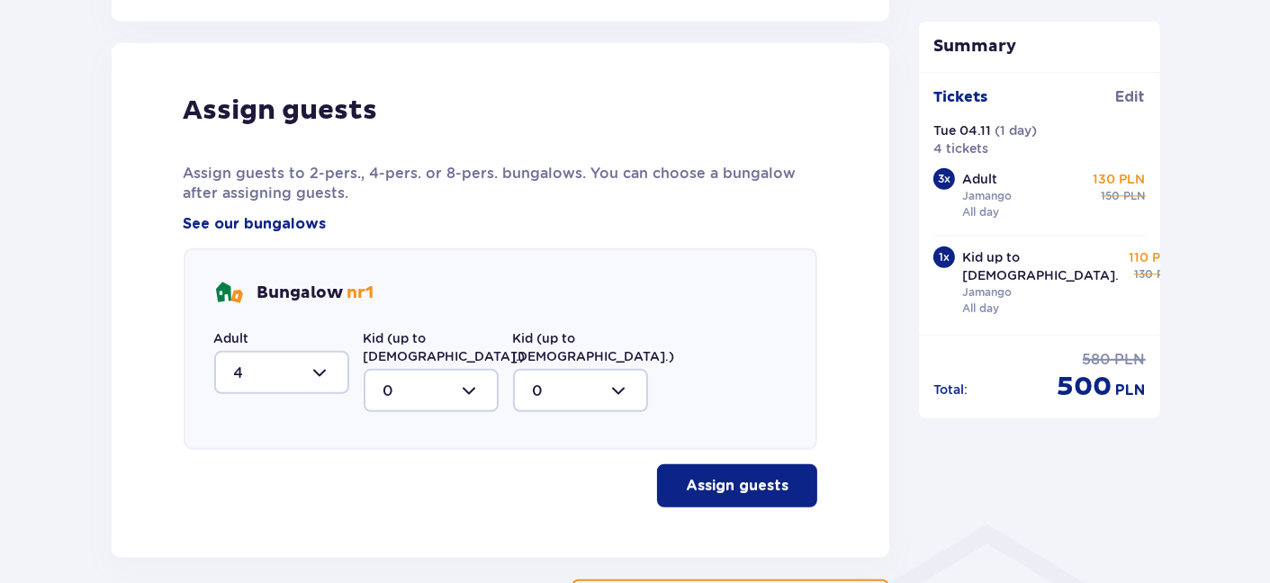
click at [731, 476] on p "Assign guests" at bounding box center [737, 486] width 103 height 20
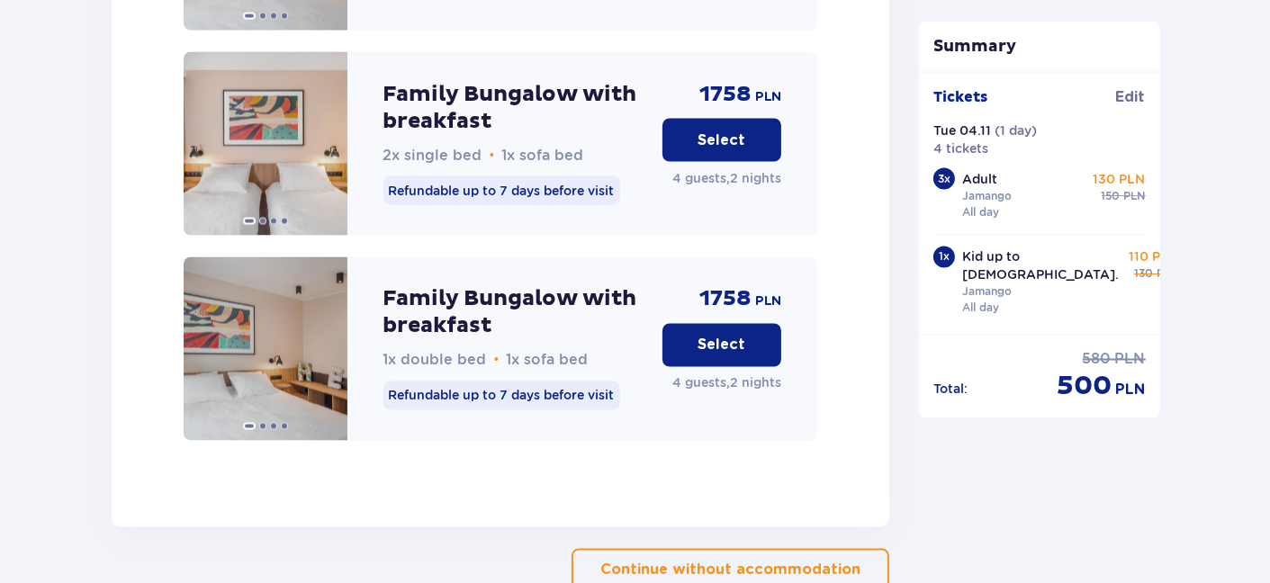
scroll to position [2984, 0]
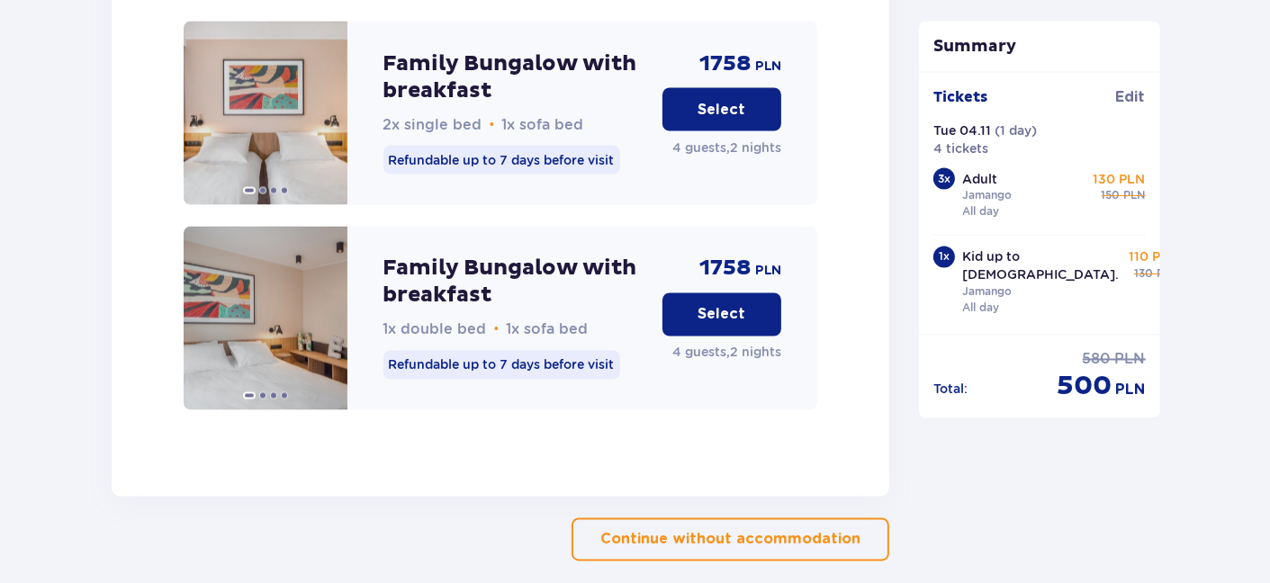
click at [713, 305] on p "Select" at bounding box center [722, 315] width 48 height 20
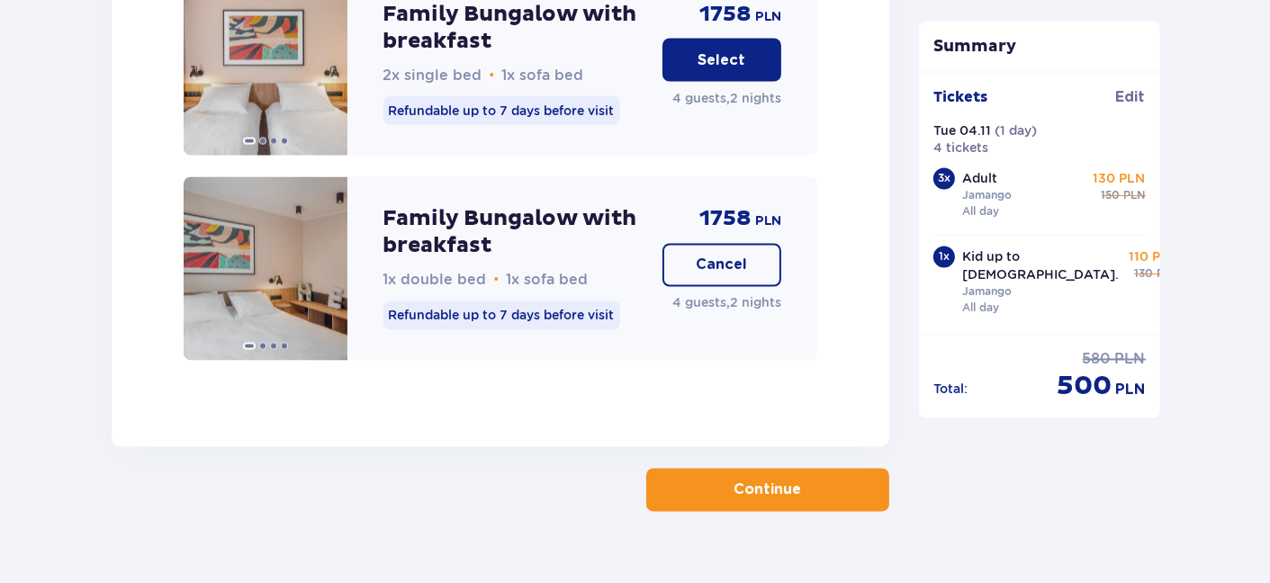
scroll to position [3036, 0]
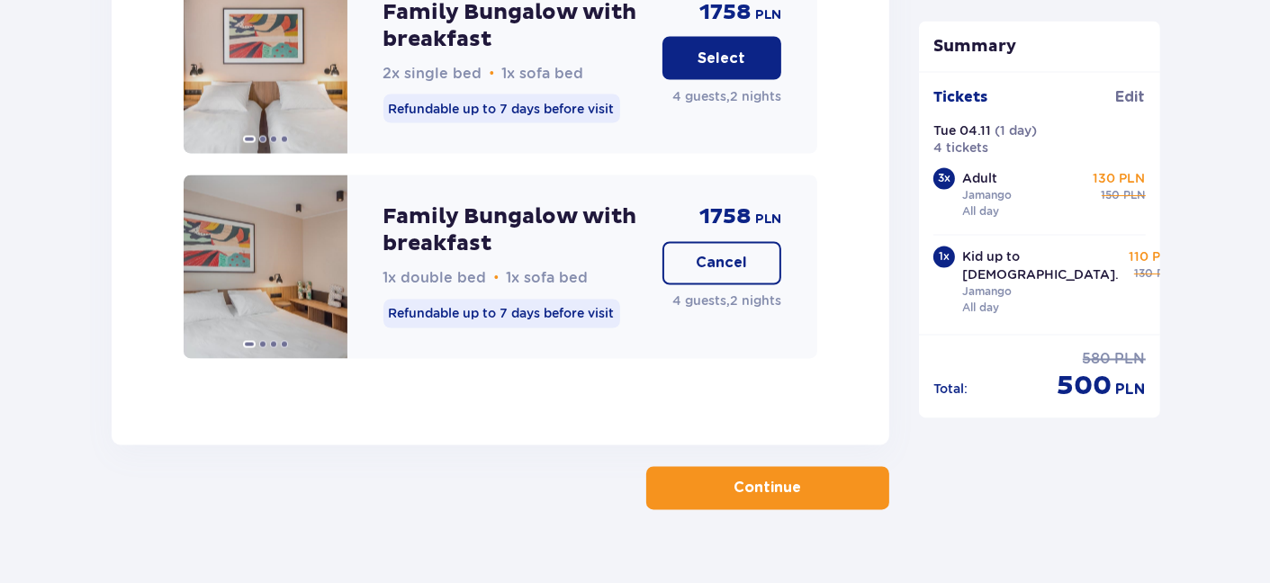
click at [759, 479] on p "Continue" at bounding box center [767, 489] width 67 height 20
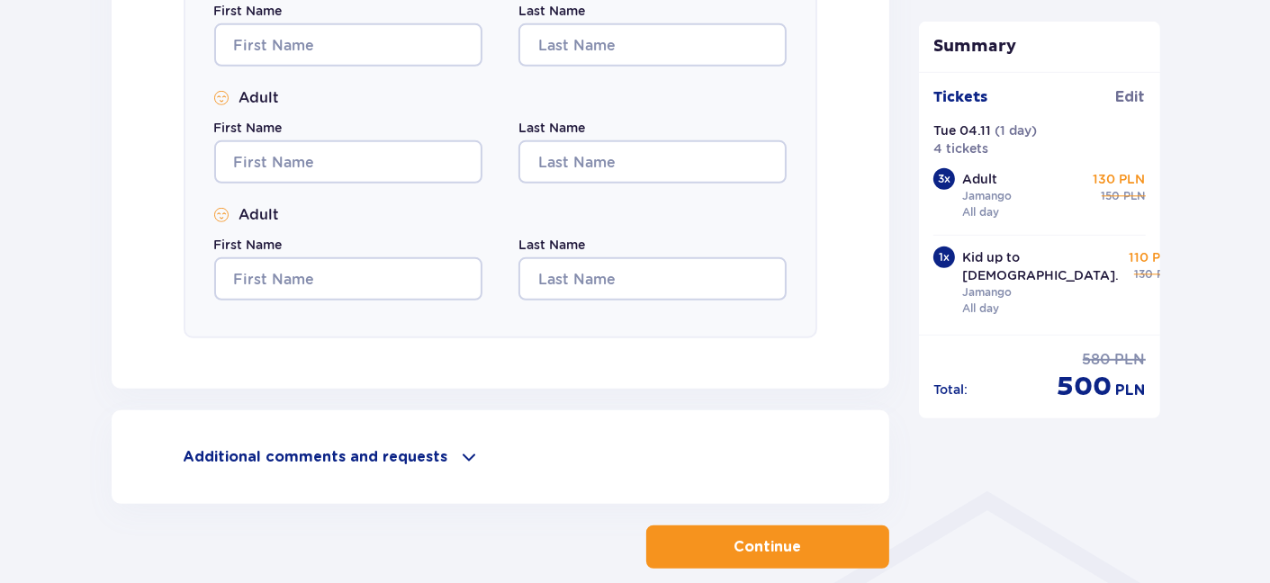
scroll to position [1063, 0]
